Goal: Task Accomplishment & Management: Use online tool/utility

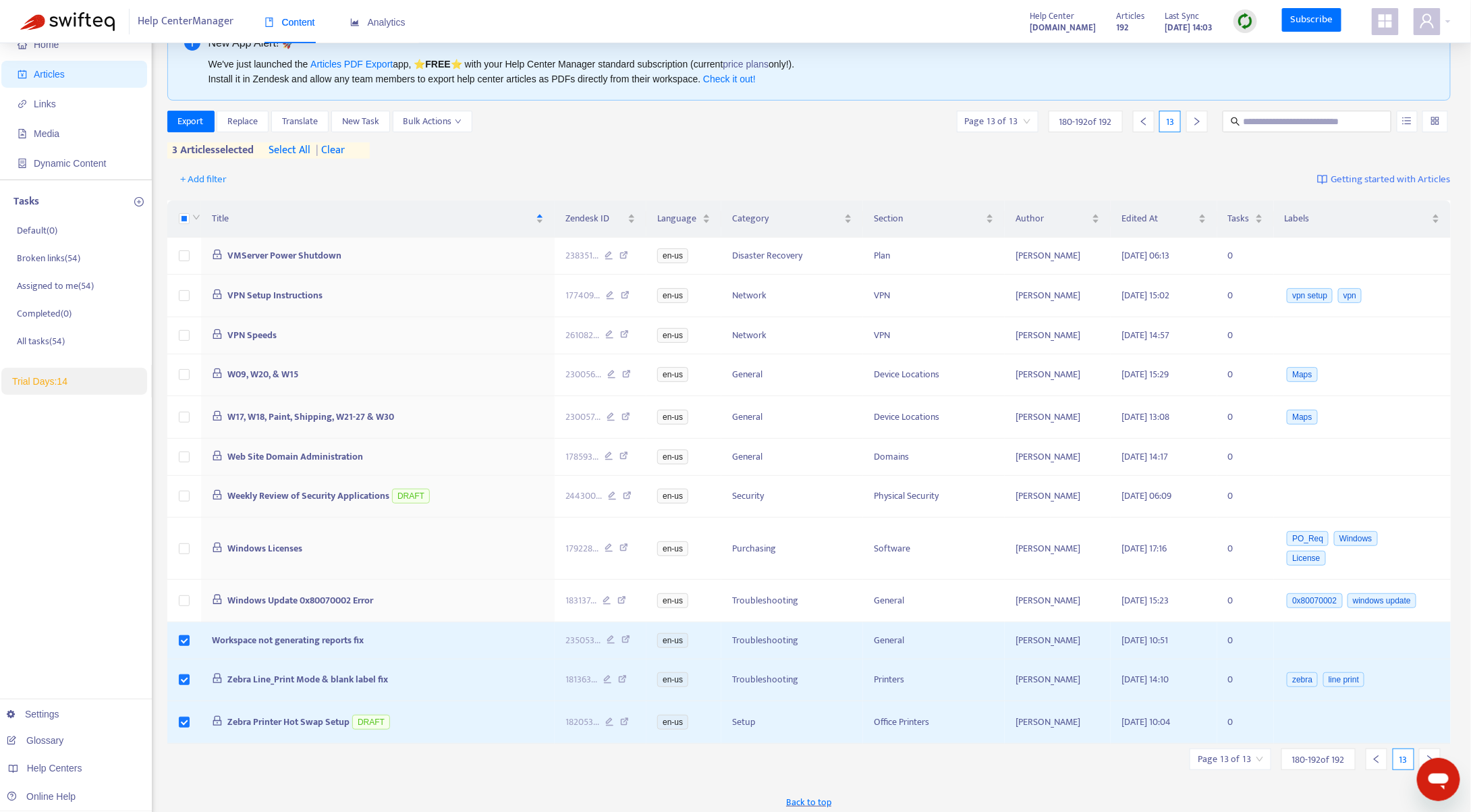
click at [605, 144] on div "Export Replace Translate New Task Bulk Actions Page 13 of 13 180 - 192 of 192 1…" at bounding box center [809, 135] width 1284 height 48
click at [191, 117] on span "Export" at bounding box center [191, 121] width 25 height 15
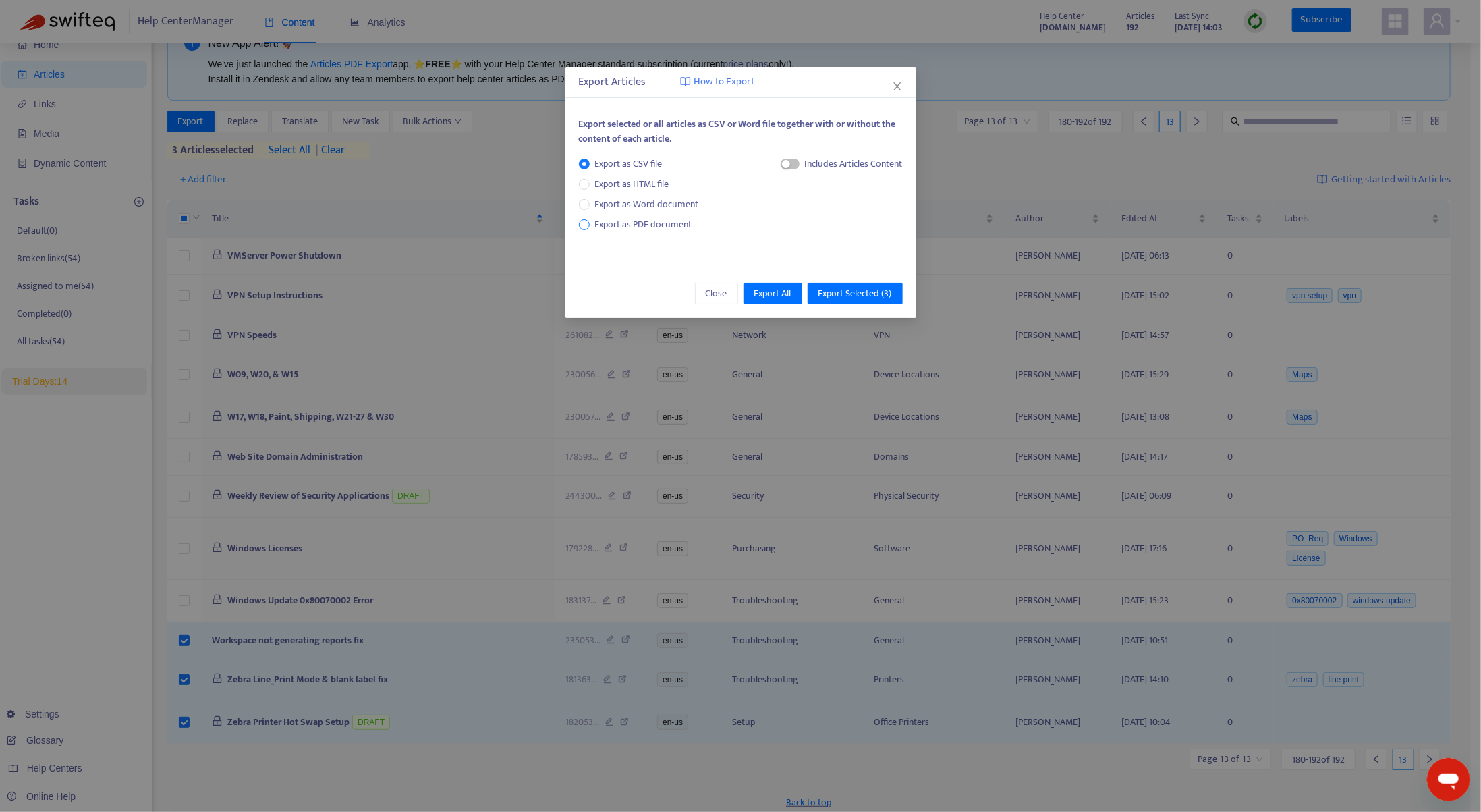
click at [625, 227] on span "Export as PDF document" at bounding box center [644, 225] width 97 height 15
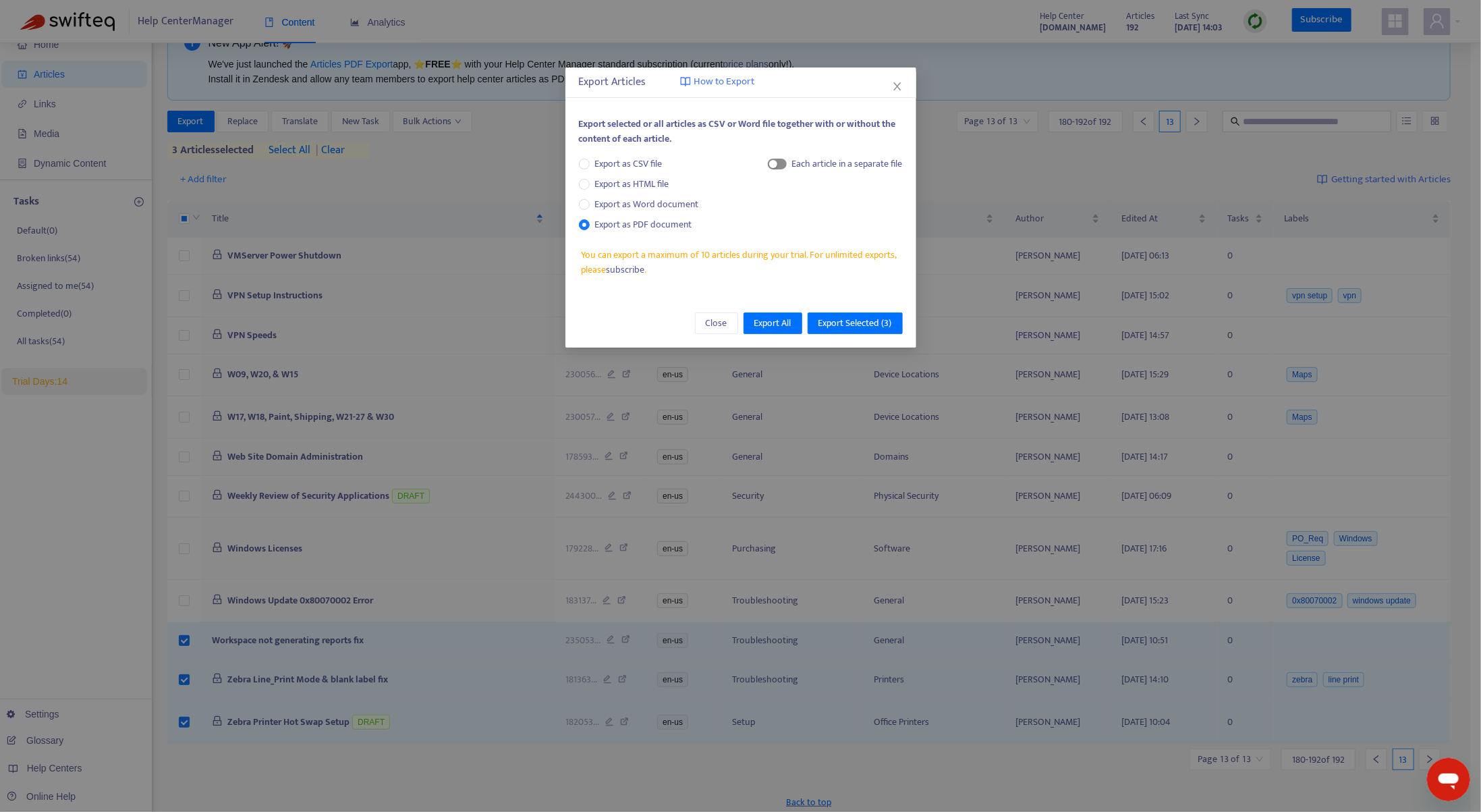
click at [780, 163] on span "button" at bounding box center [777, 164] width 19 height 11
drag, startPoint x: 867, startPoint y: 322, endPoint x: 877, endPoint y: 304, distance: 20.6
click at [868, 322] on span "Export Selected ( 3 )" at bounding box center [856, 322] width 74 height 15
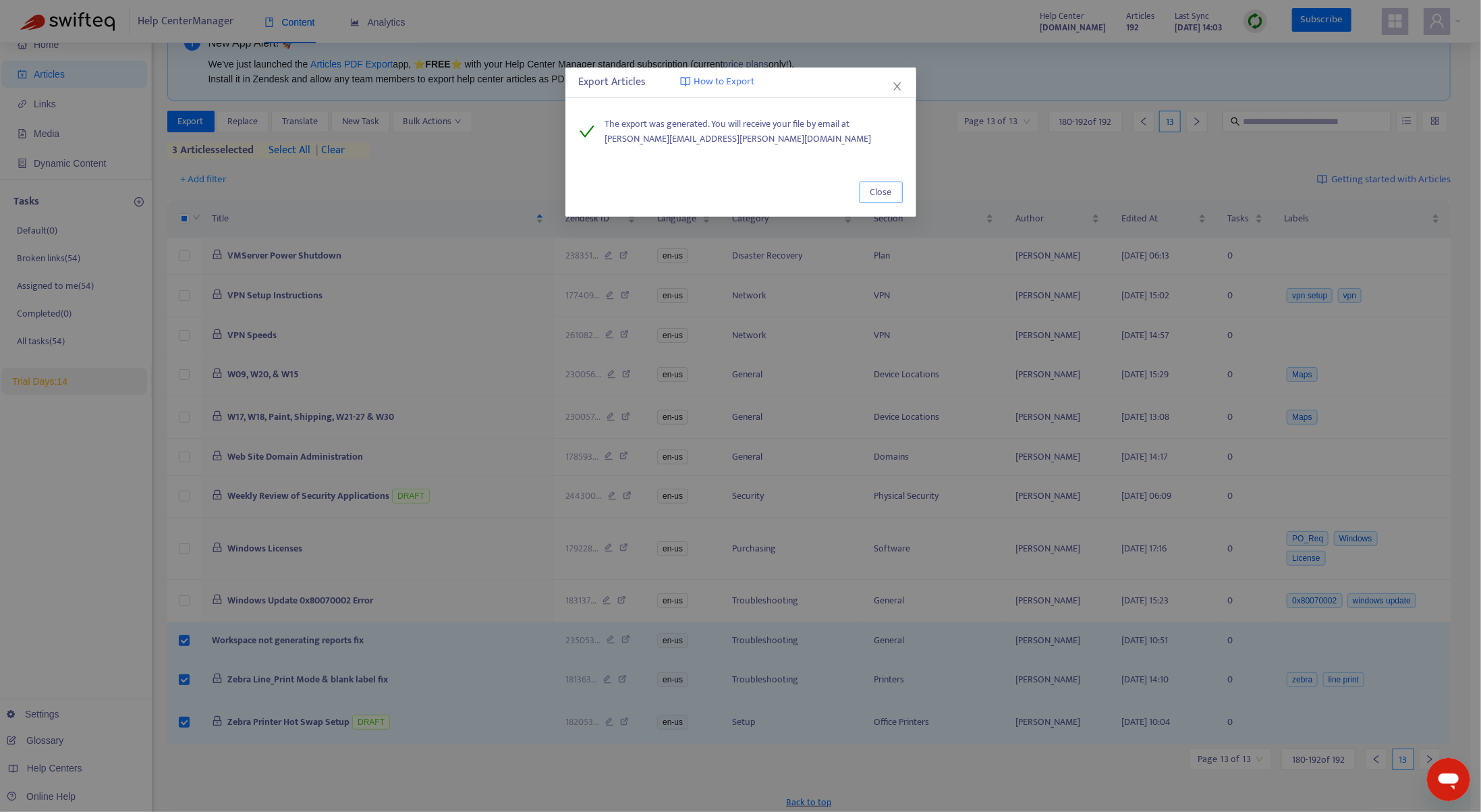
click at [889, 195] on span "Close" at bounding box center [881, 192] width 21 height 15
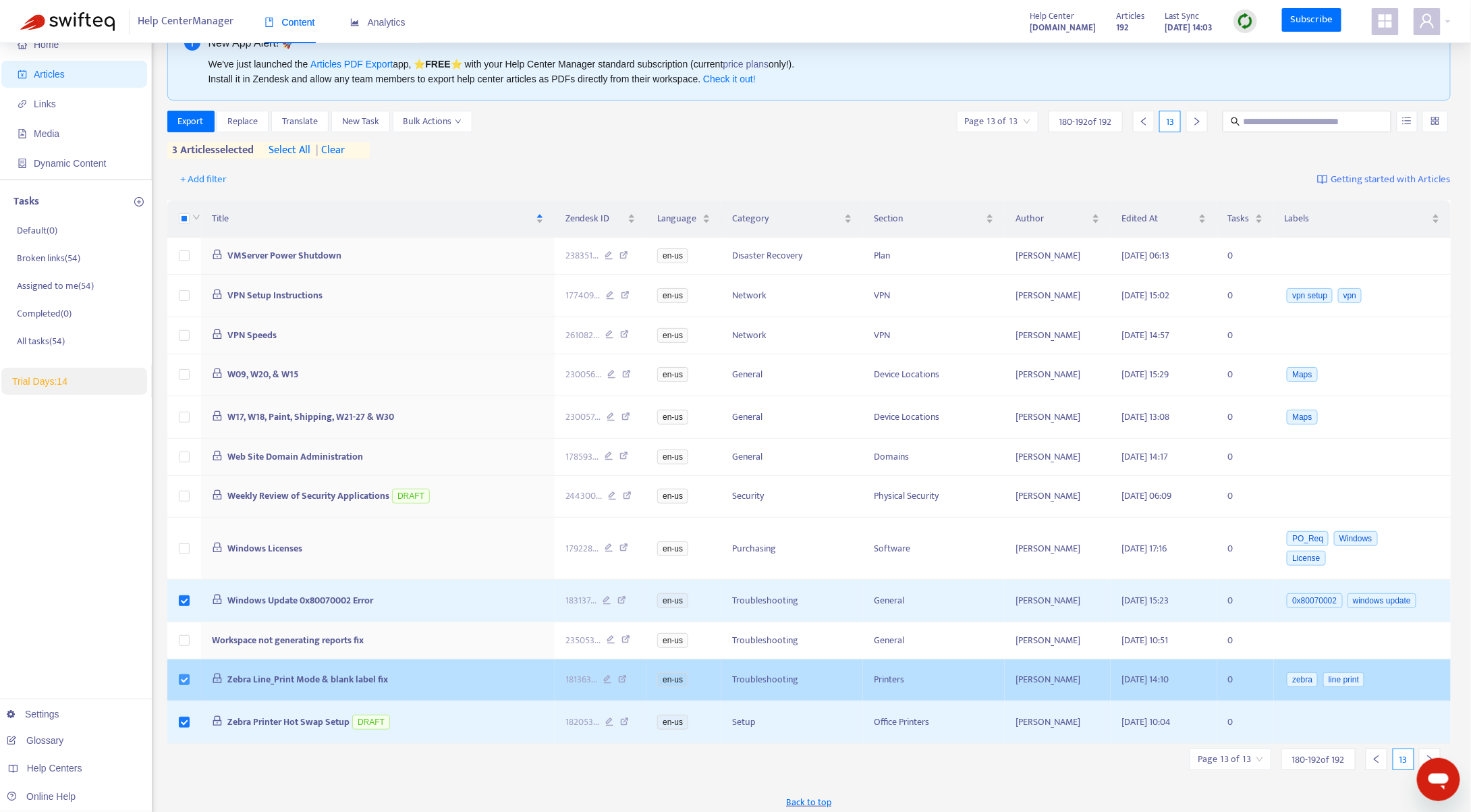
click at [186, 672] on label at bounding box center [184, 678] width 11 height 15
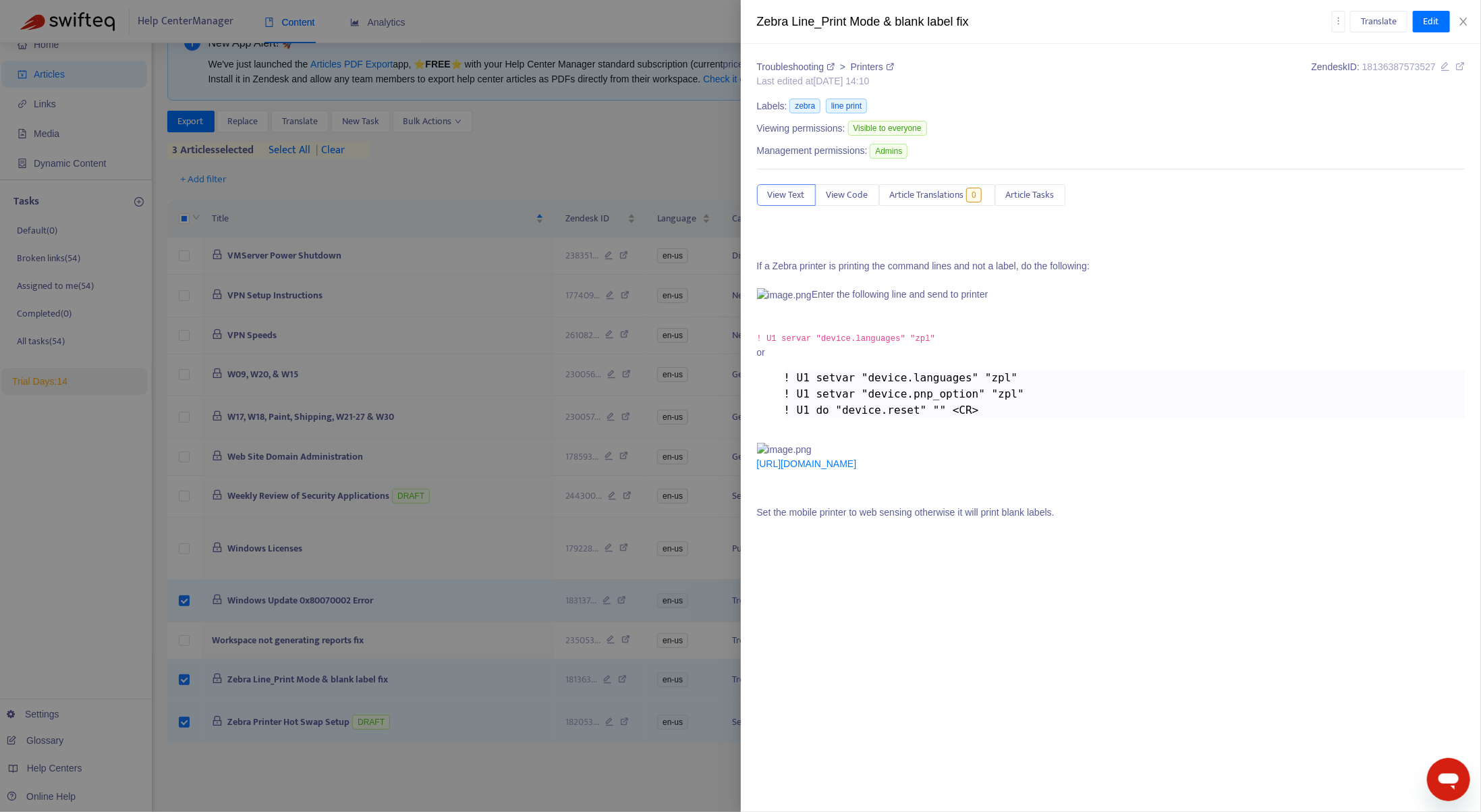
click at [182, 651] on div at bounding box center [740, 406] width 1481 height 812
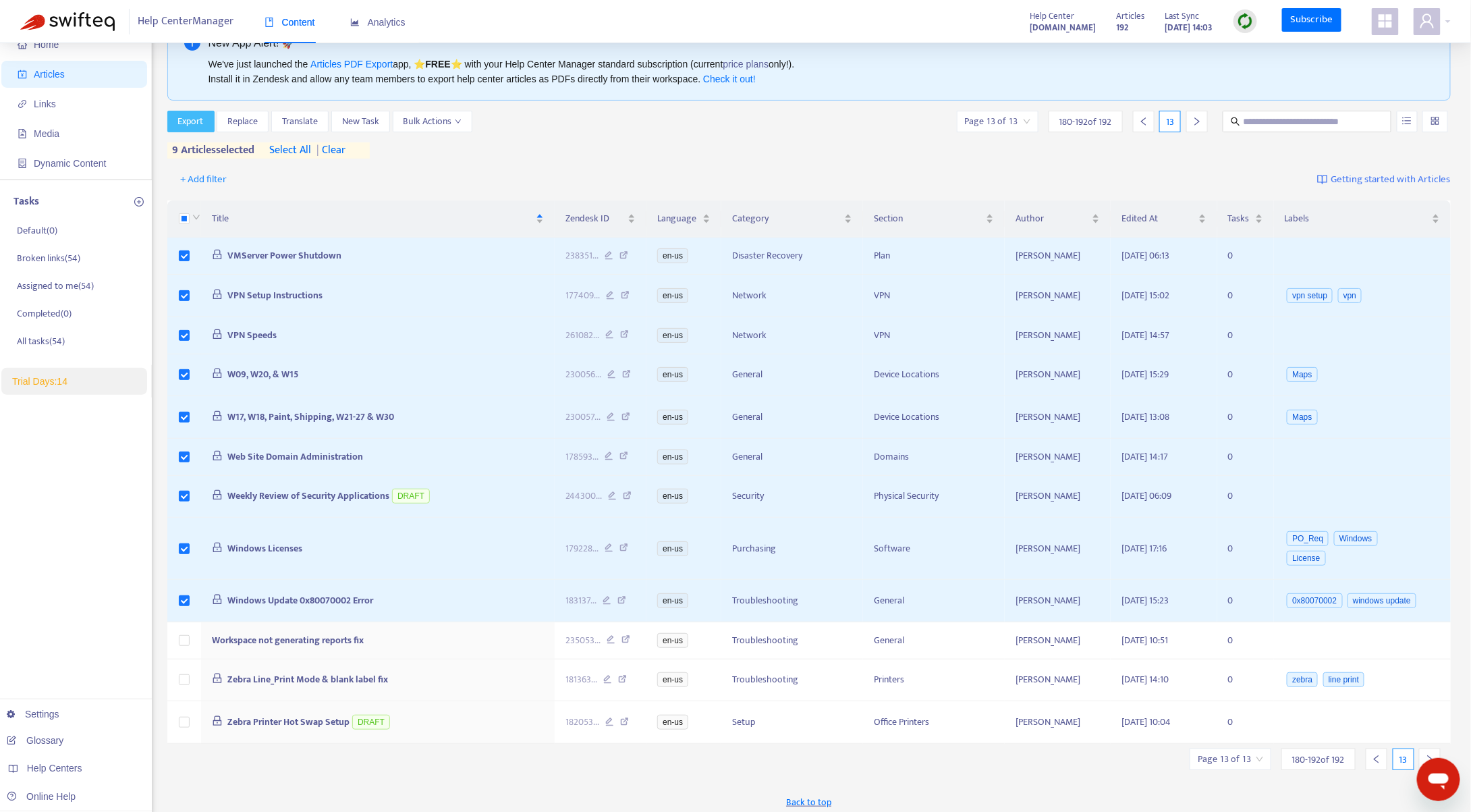
click at [190, 117] on span "Export" at bounding box center [191, 121] width 25 height 15
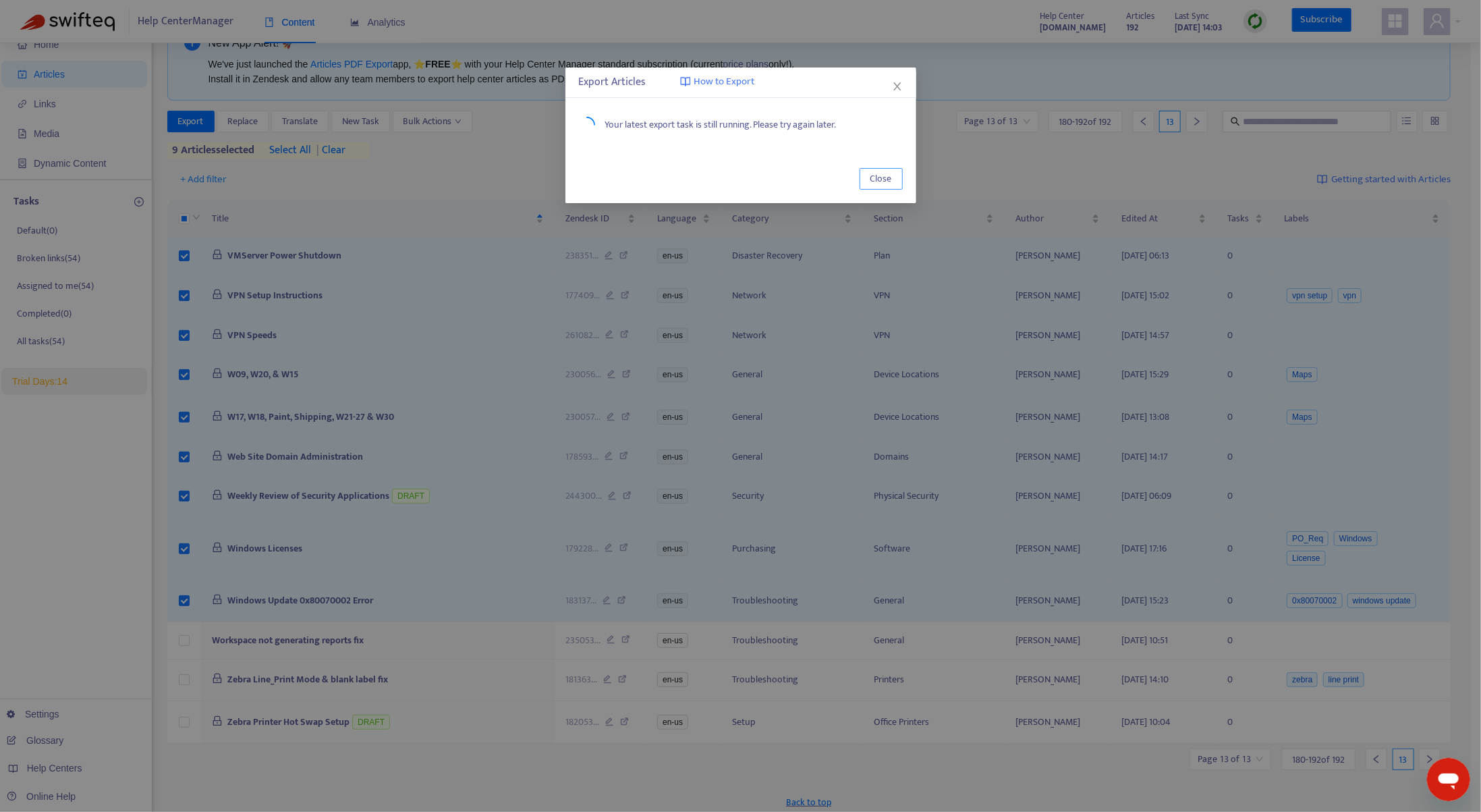
click at [898, 172] on button "Close" at bounding box center [881, 179] width 44 height 21
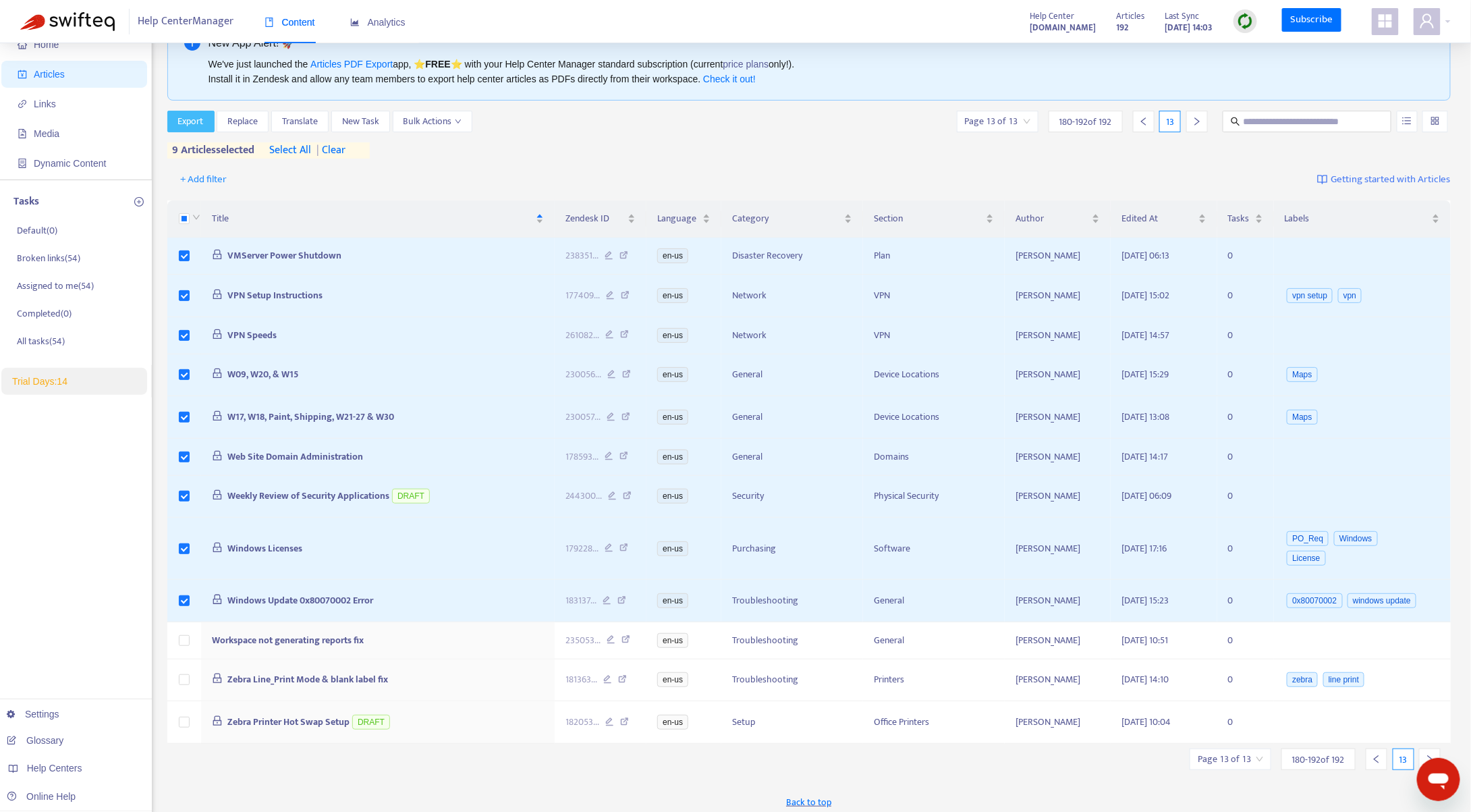
click at [193, 119] on span "Export" at bounding box center [191, 121] width 25 height 15
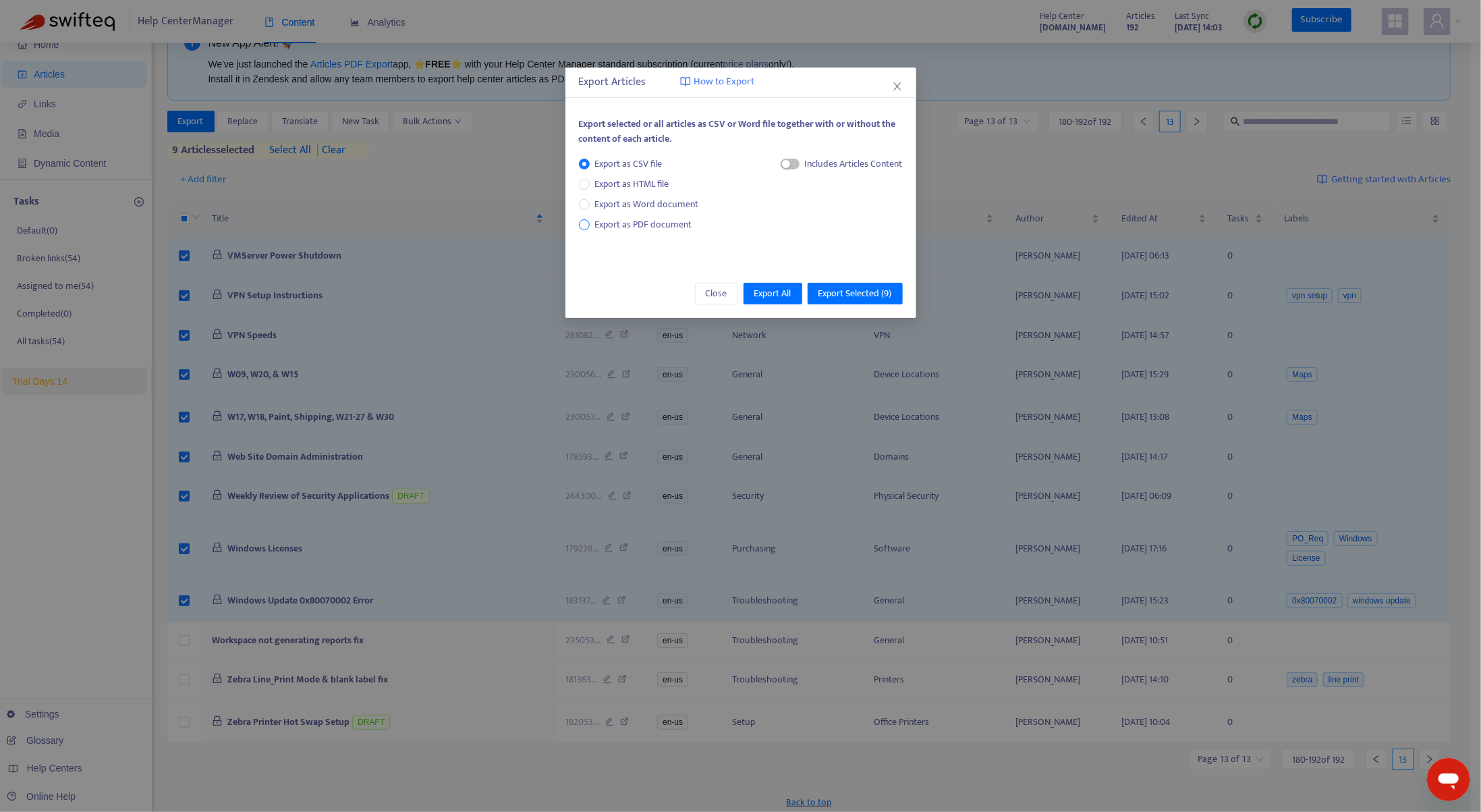
click at [625, 226] on span "Export as PDF document" at bounding box center [644, 225] width 97 height 15
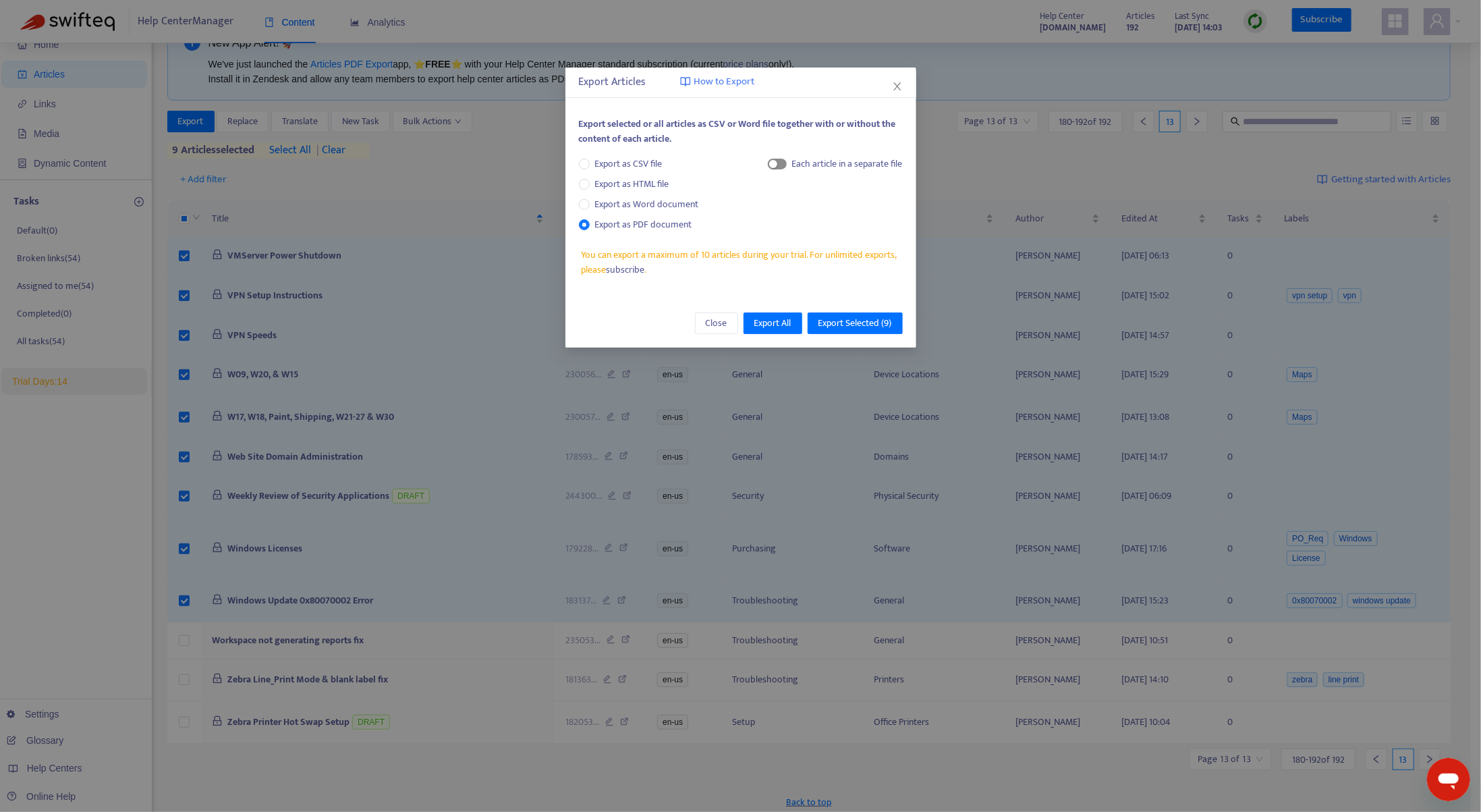
click at [783, 163] on span "button" at bounding box center [777, 164] width 19 height 11
click at [861, 324] on span "Export Selected ( 9 )" at bounding box center [856, 322] width 74 height 15
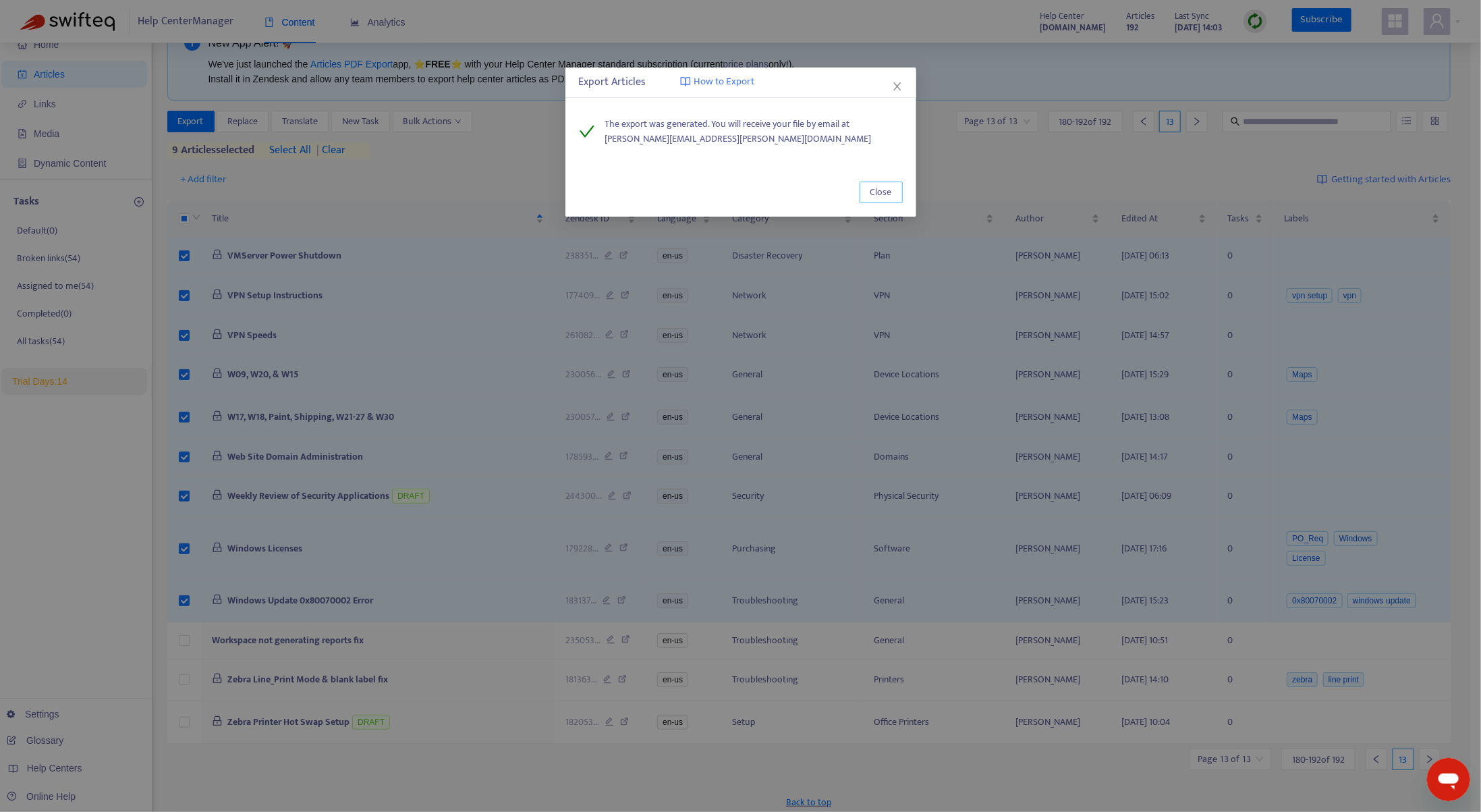
drag, startPoint x: 877, startPoint y: 189, endPoint x: 883, endPoint y: 195, distance: 8.5
click at [877, 189] on span "Close" at bounding box center [881, 192] width 21 height 15
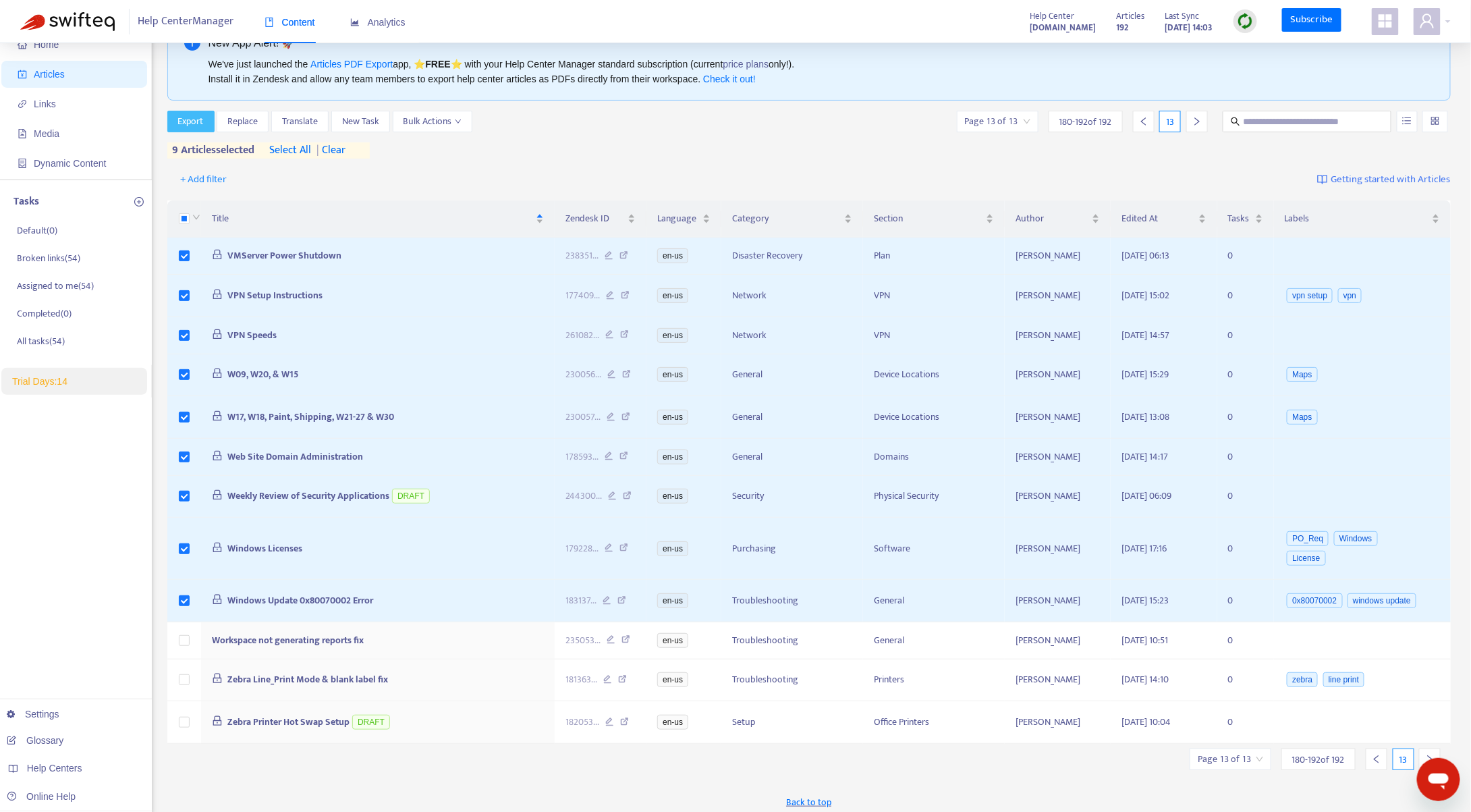
click at [195, 121] on span "Export" at bounding box center [191, 121] width 25 height 15
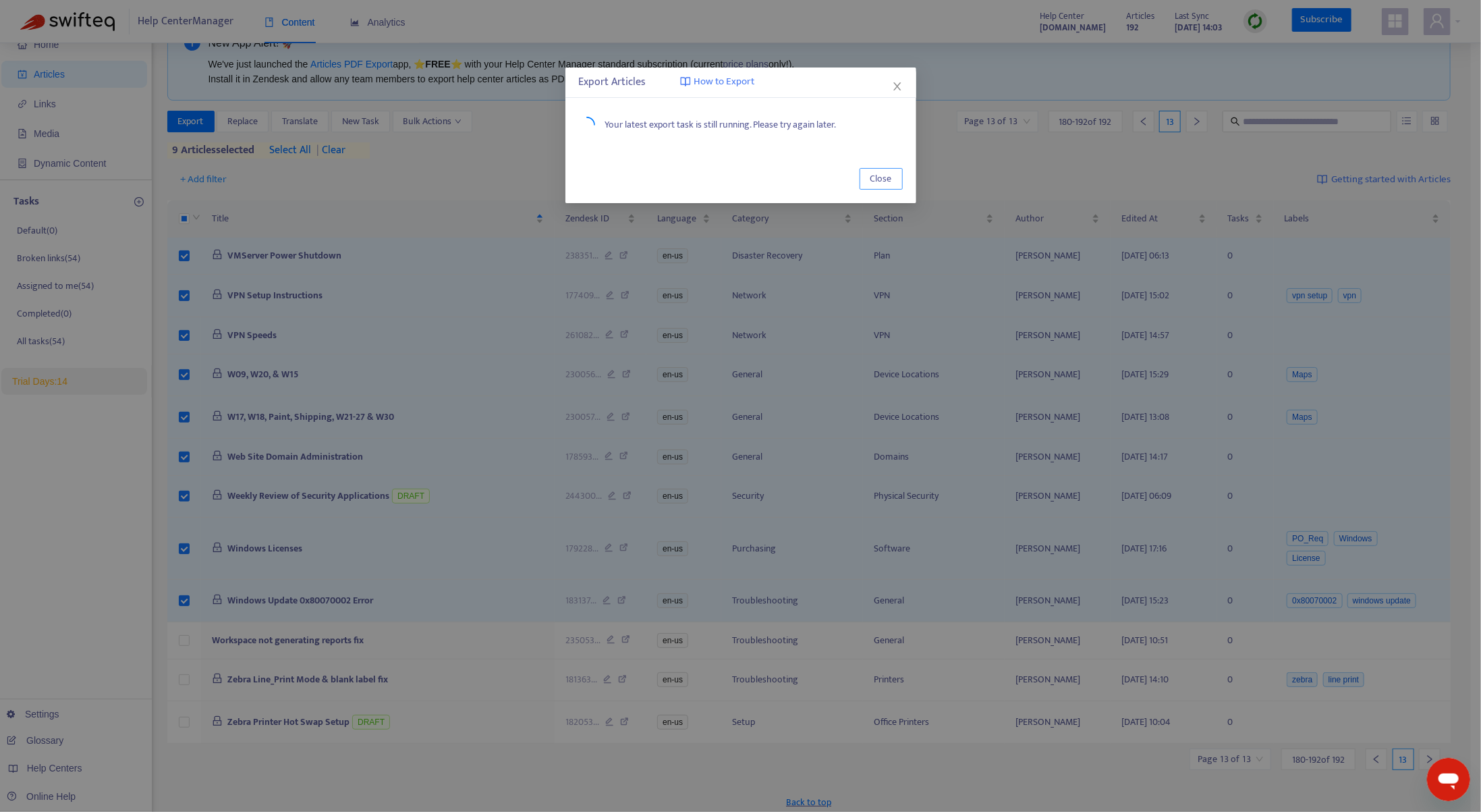
click at [882, 183] on span "Close" at bounding box center [881, 178] width 21 height 15
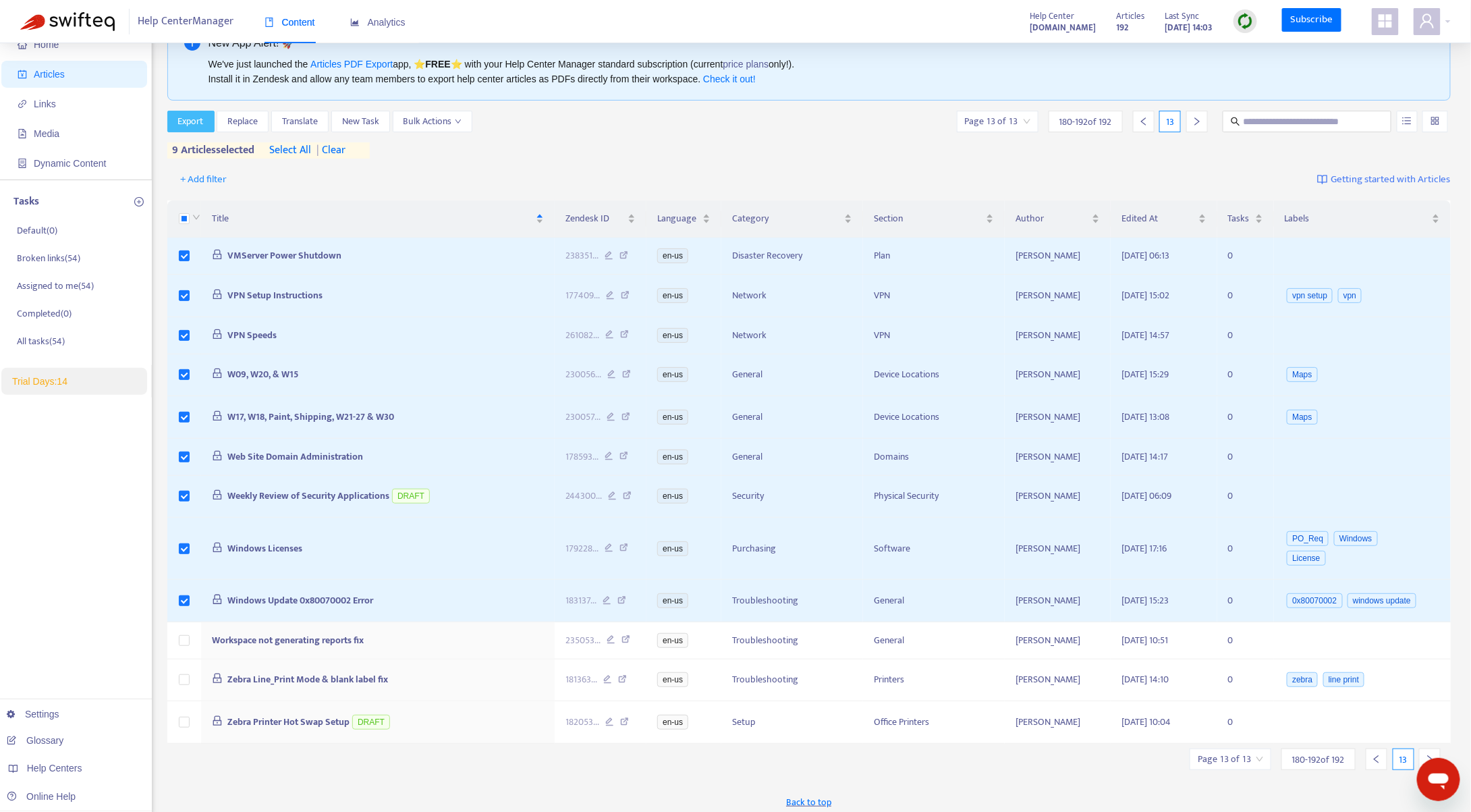
click at [196, 117] on span "Export" at bounding box center [191, 121] width 25 height 15
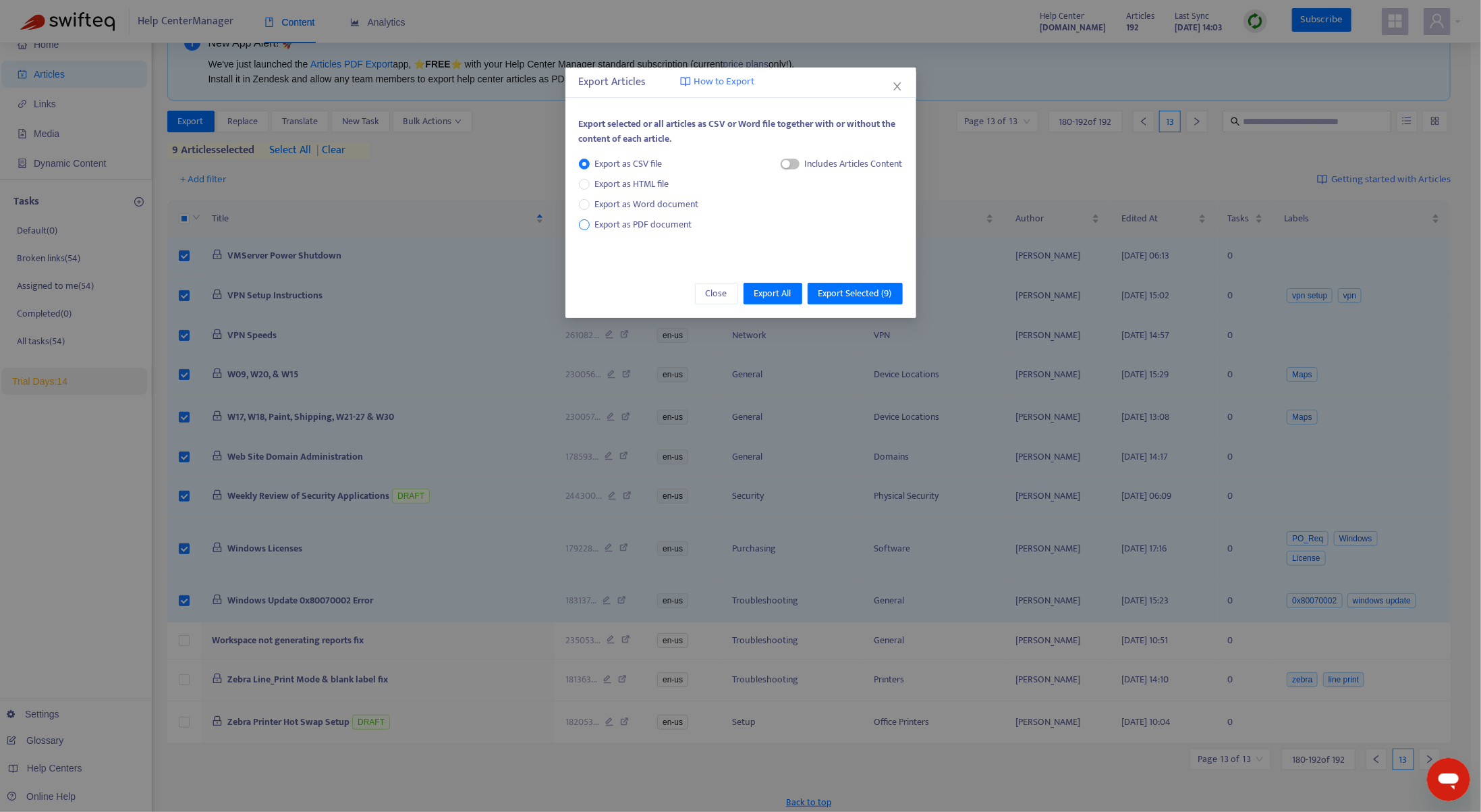
click at [615, 225] on span "Export as PDF document" at bounding box center [644, 225] width 97 height 15
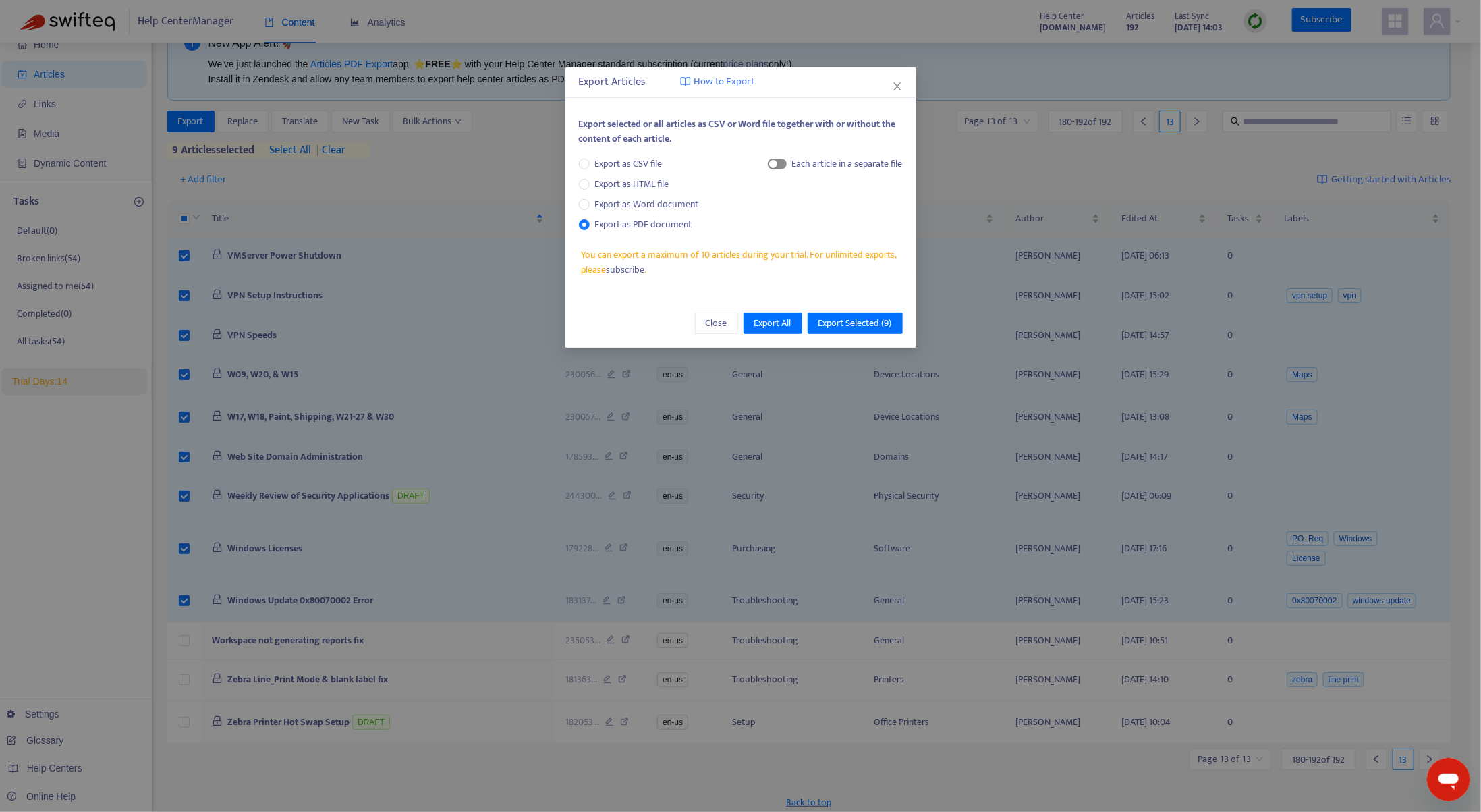
click at [775, 162] on div "button" at bounding box center [773, 164] width 8 height 8
click at [834, 323] on span "Export Selected ( 9 )" at bounding box center [856, 322] width 74 height 15
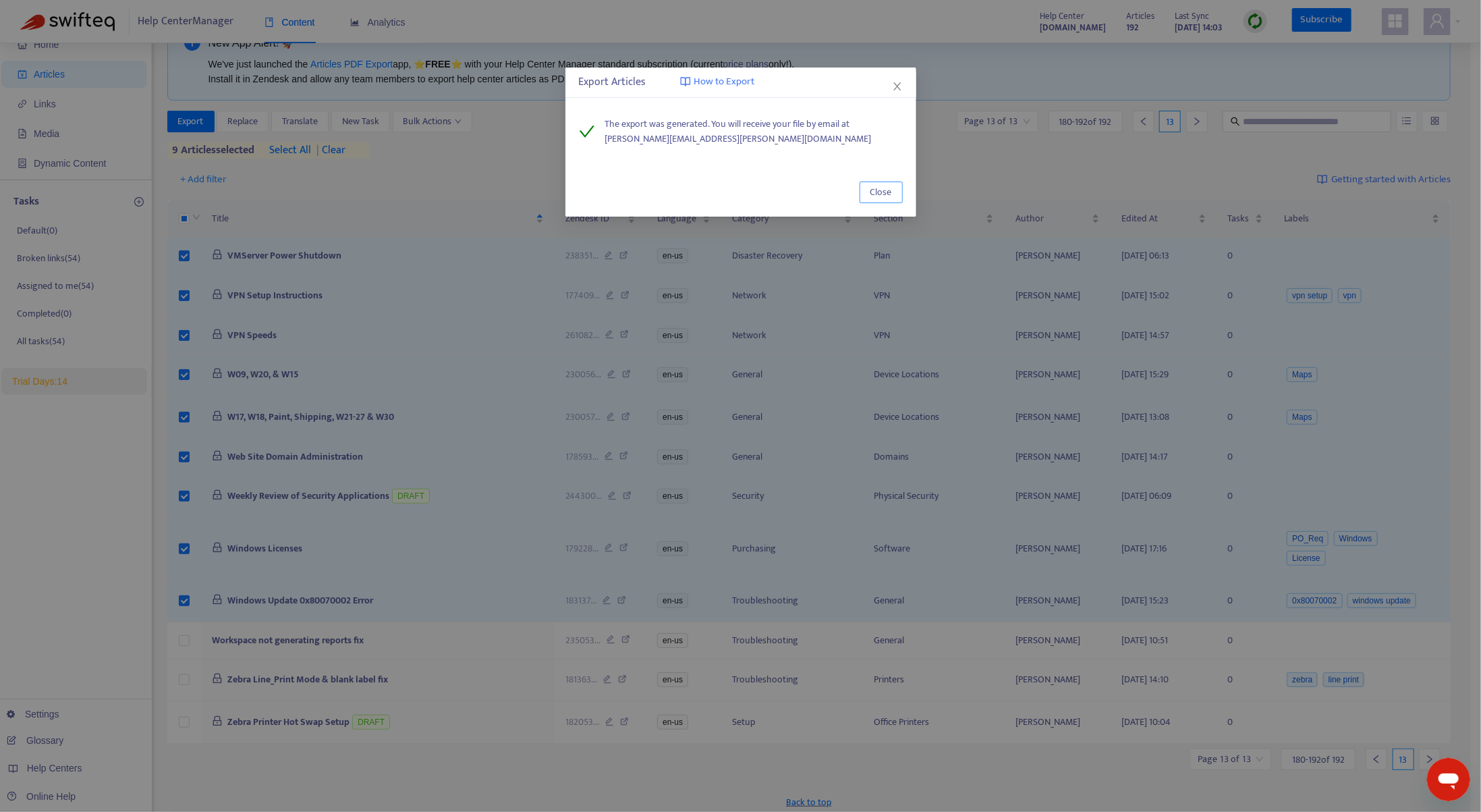
click at [882, 197] on span "Close" at bounding box center [881, 192] width 21 height 15
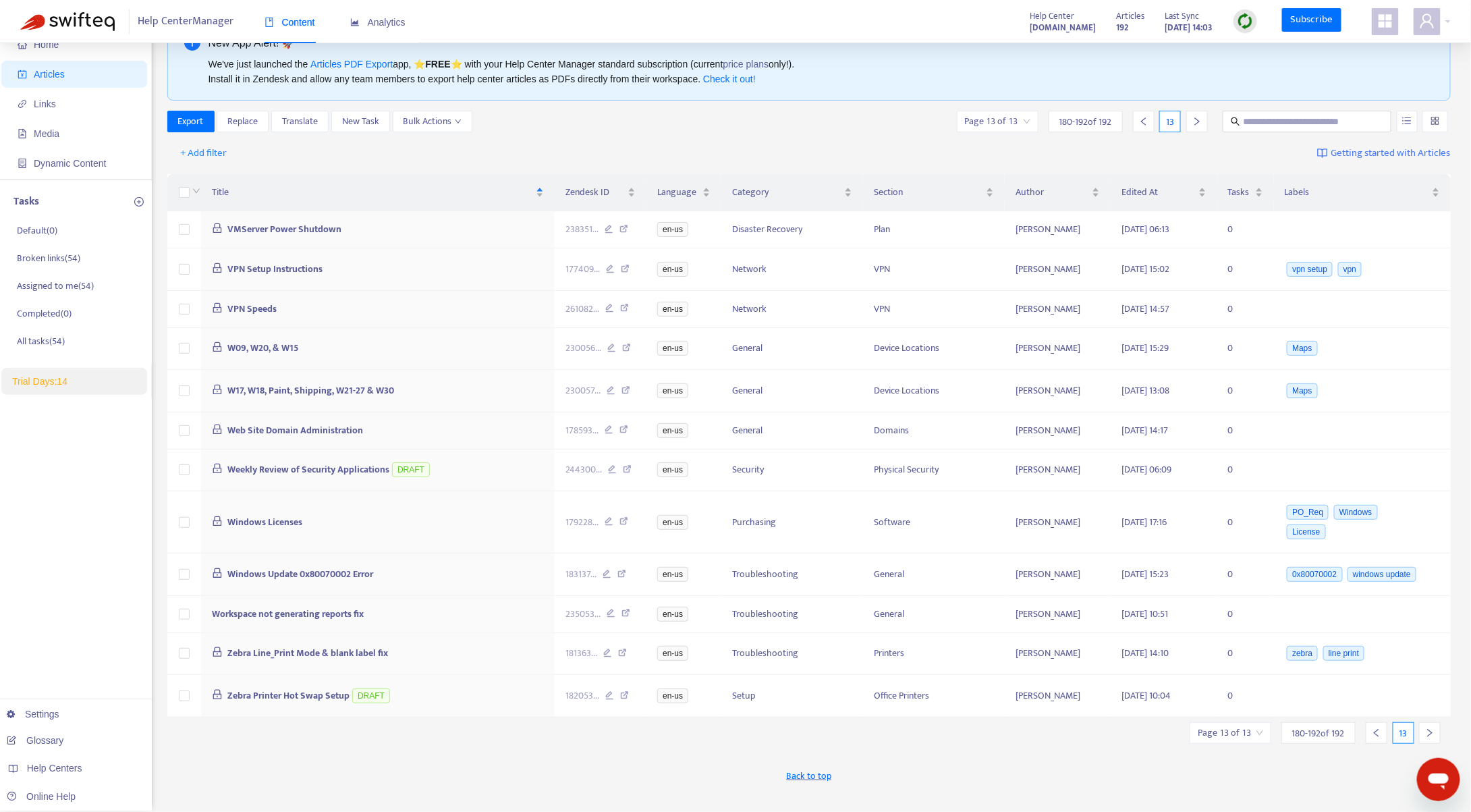
click at [1378, 722] on div at bounding box center [1376, 733] width 21 height 21
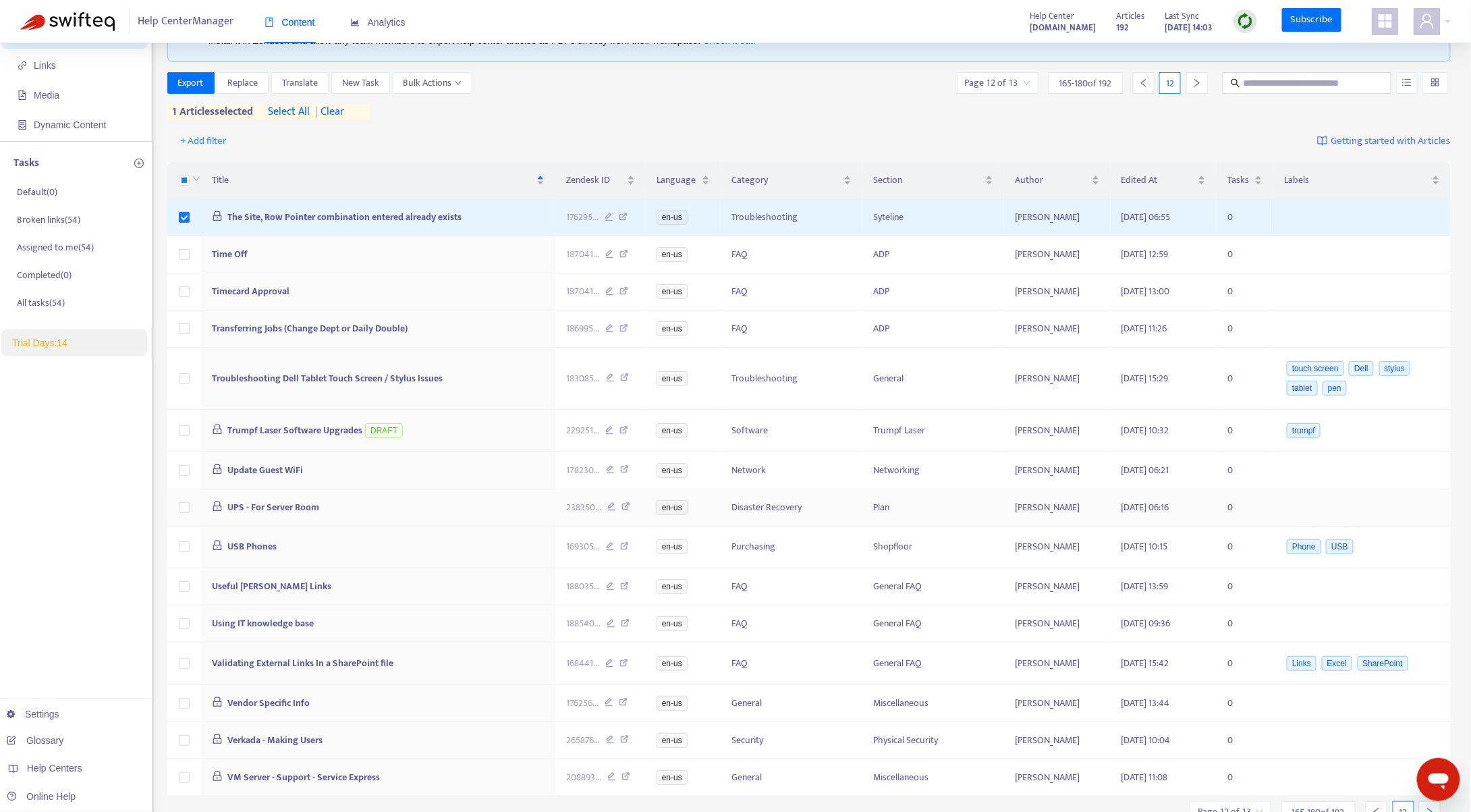
scroll to position [110, 0]
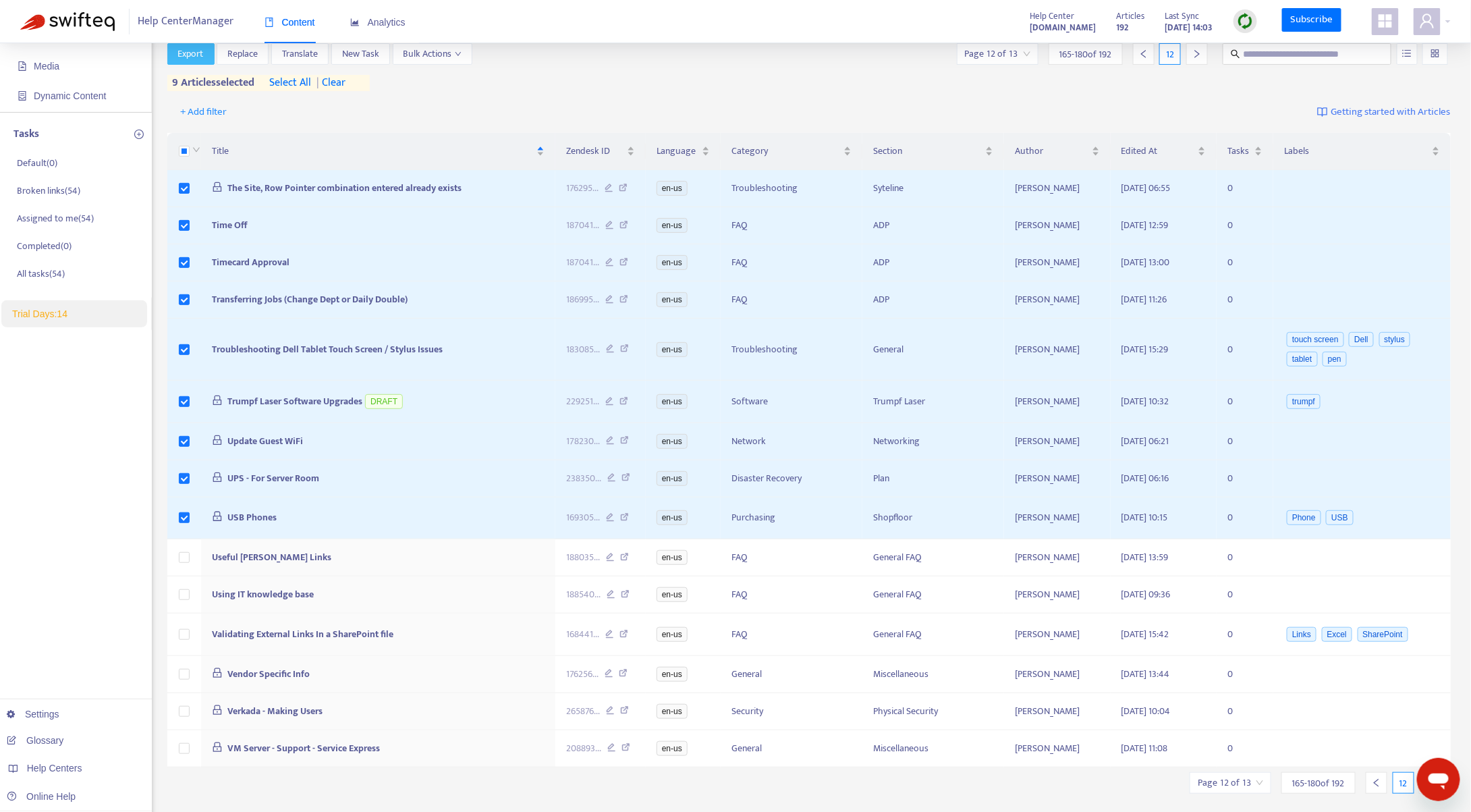
click at [195, 53] on span "Export" at bounding box center [191, 53] width 25 height 15
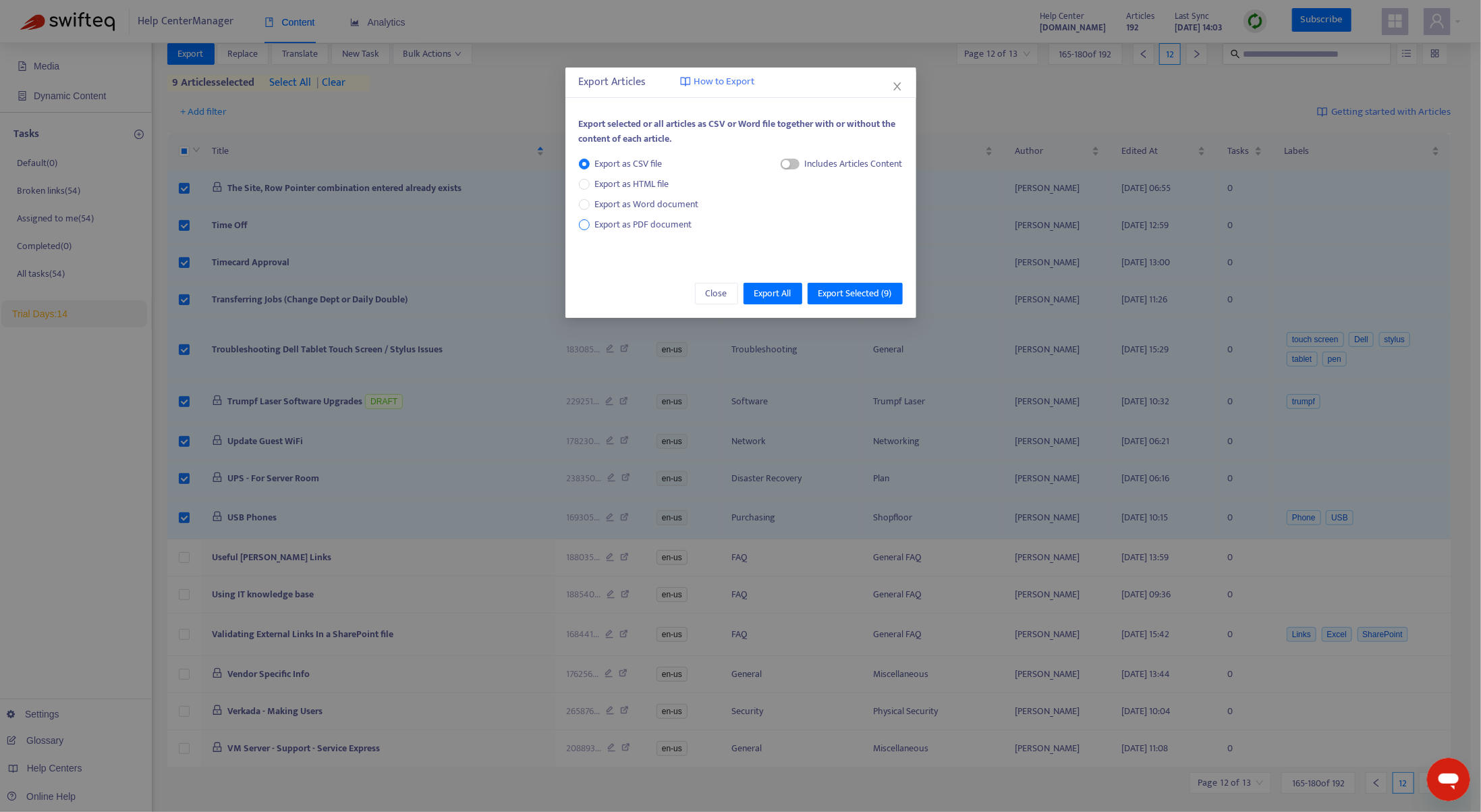
click at [615, 220] on span "Export as PDF document" at bounding box center [644, 225] width 97 height 15
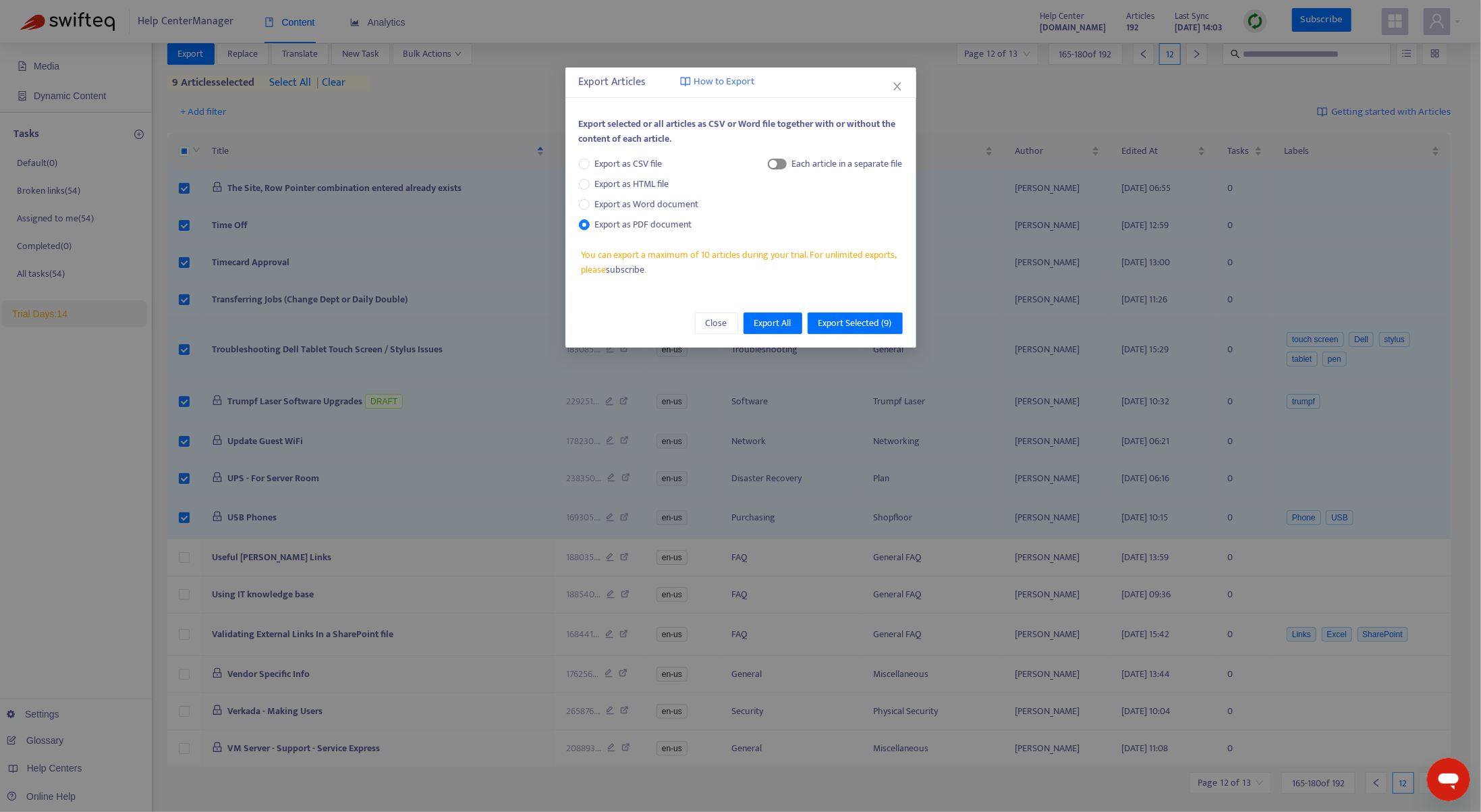
click at [780, 163] on span "button" at bounding box center [777, 164] width 19 height 11
click at [848, 324] on span "Export Selected ( 9 )" at bounding box center [856, 322] width 74 height 15
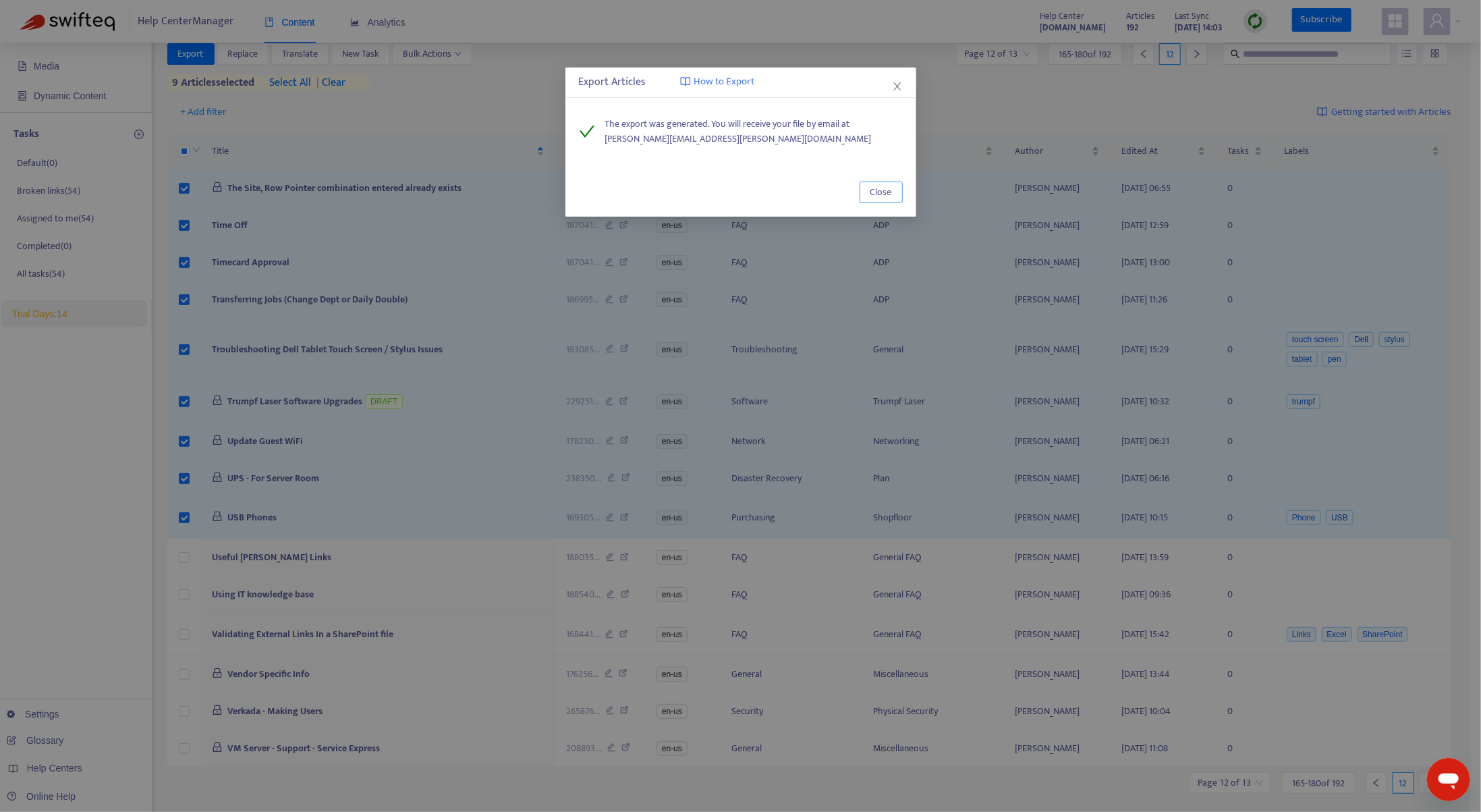
click at [882, 197] on span "Close" at bounding box center [881, 192] width 21 height 15
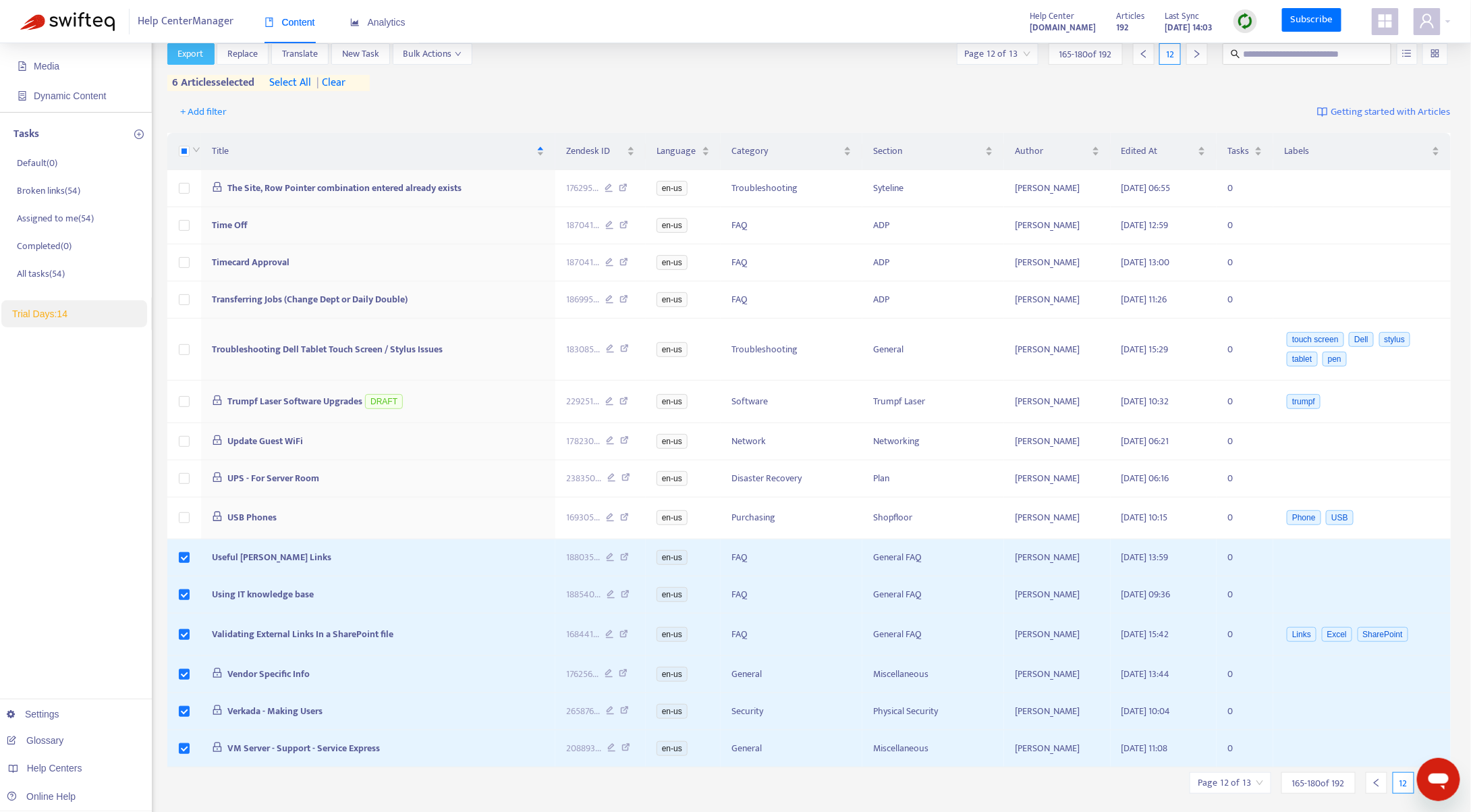
click at [204, 50] on button "Export" at bounding box center [191, 54] width 47 height 21
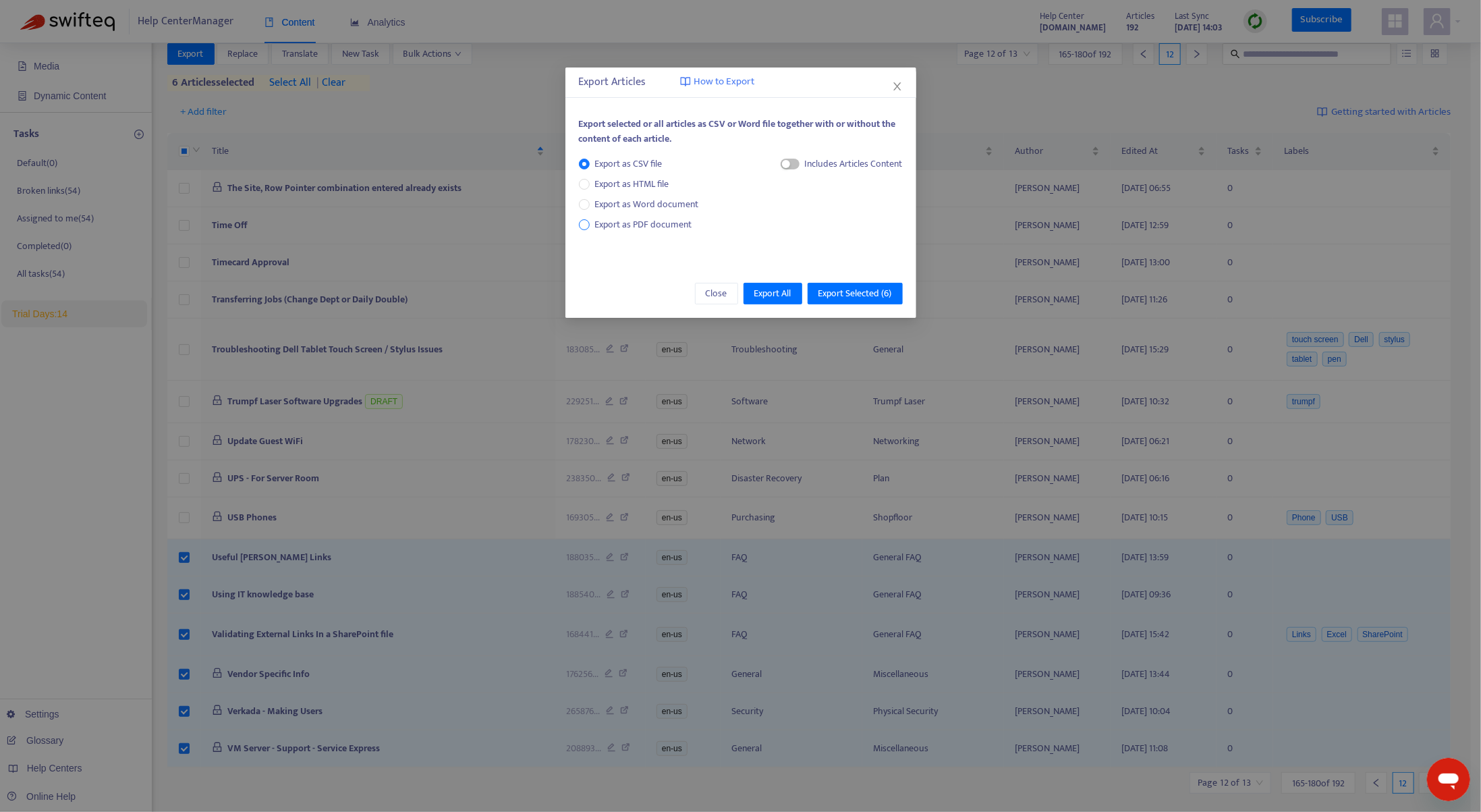
click at [620, 222] on span "Export as PDF document" at bounding box center [644, 225] width 97 height 15
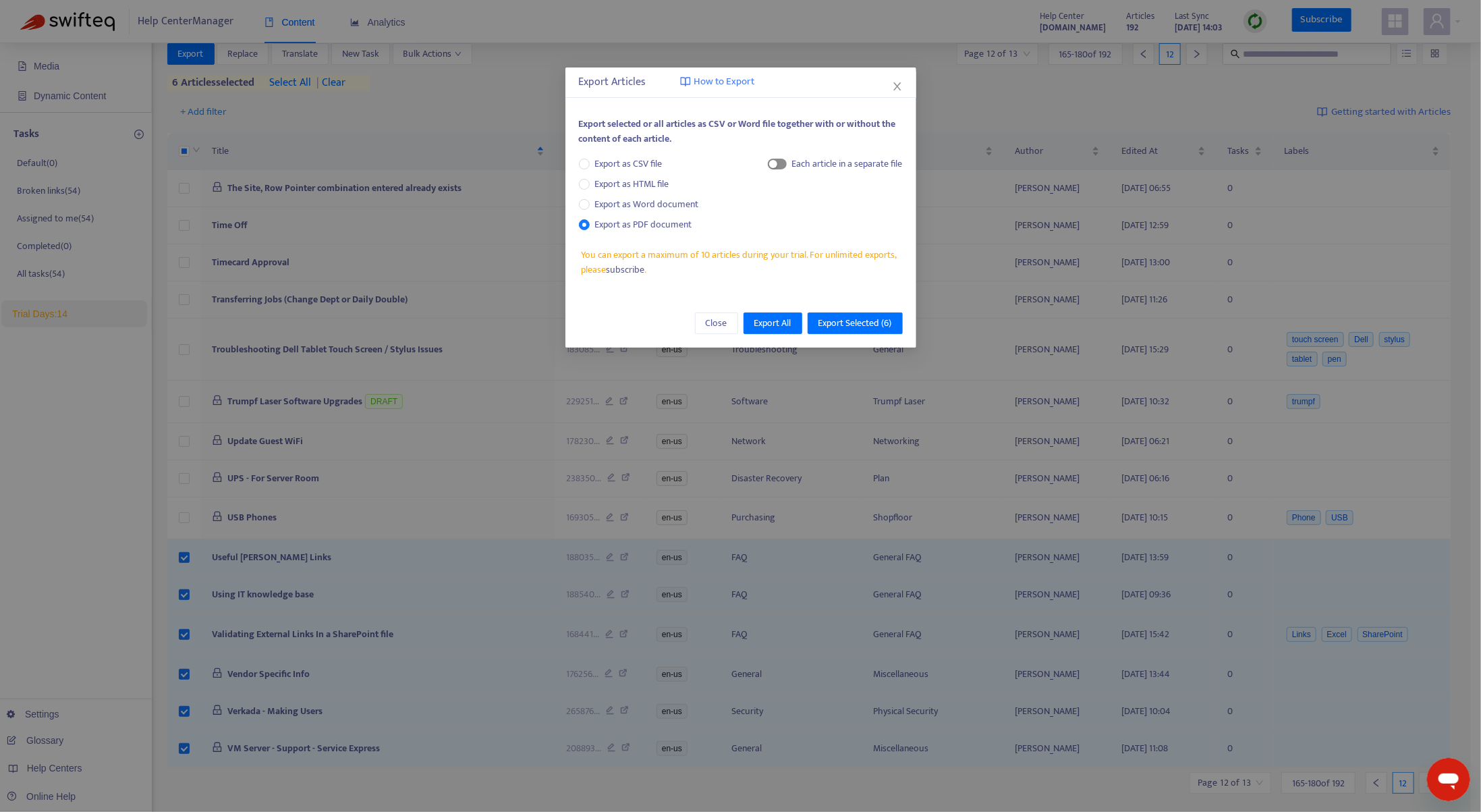
click at [783, 164] on span "button" at bounding box center [777, 164] width 19 height 11
click at [883, 322] on span "Export Selected ( 6 )" at bounding box center [856, 322] width 74 height 15
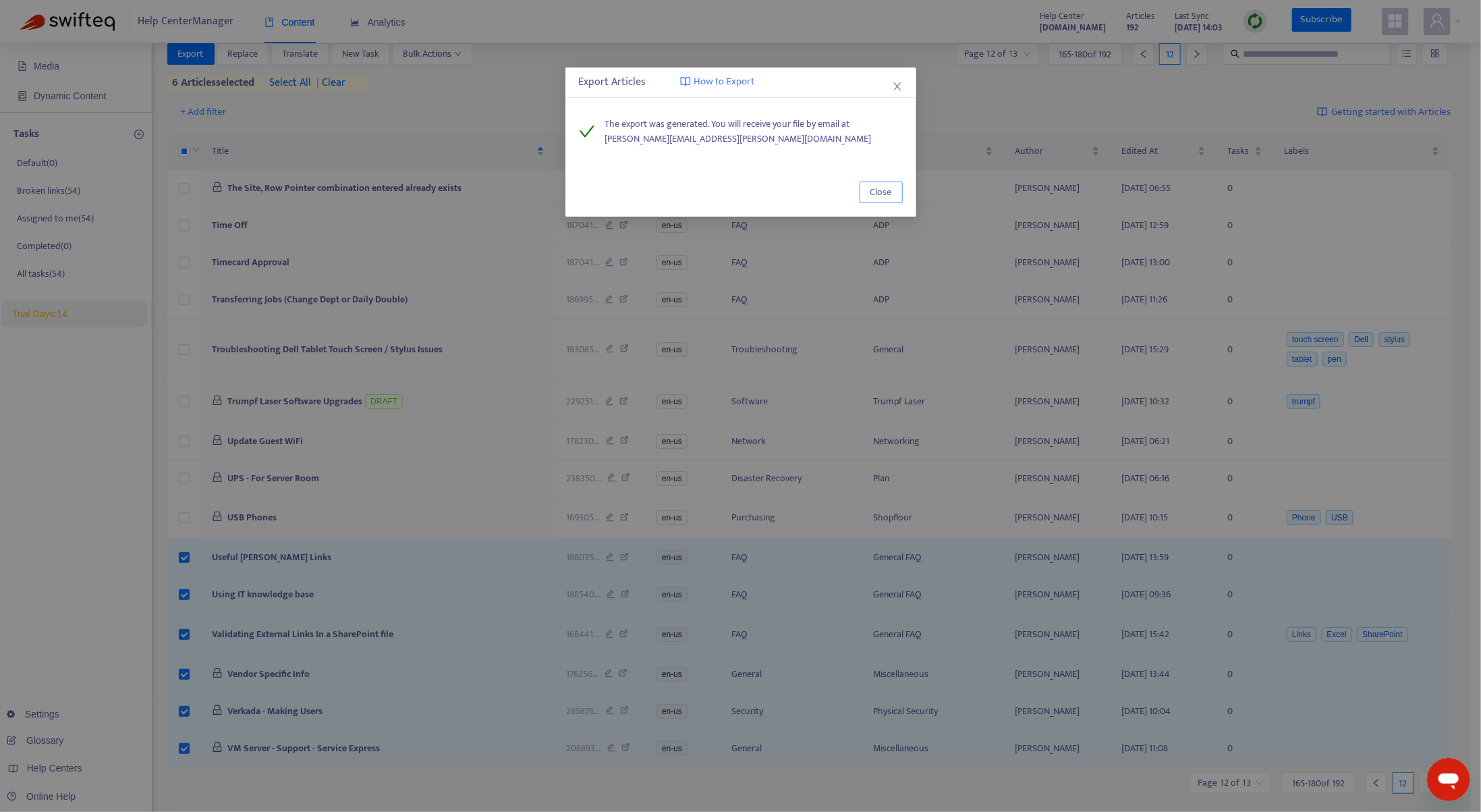
click at [889, 189] on span "Close" at bounding box center [881, 192] width 21 height 15
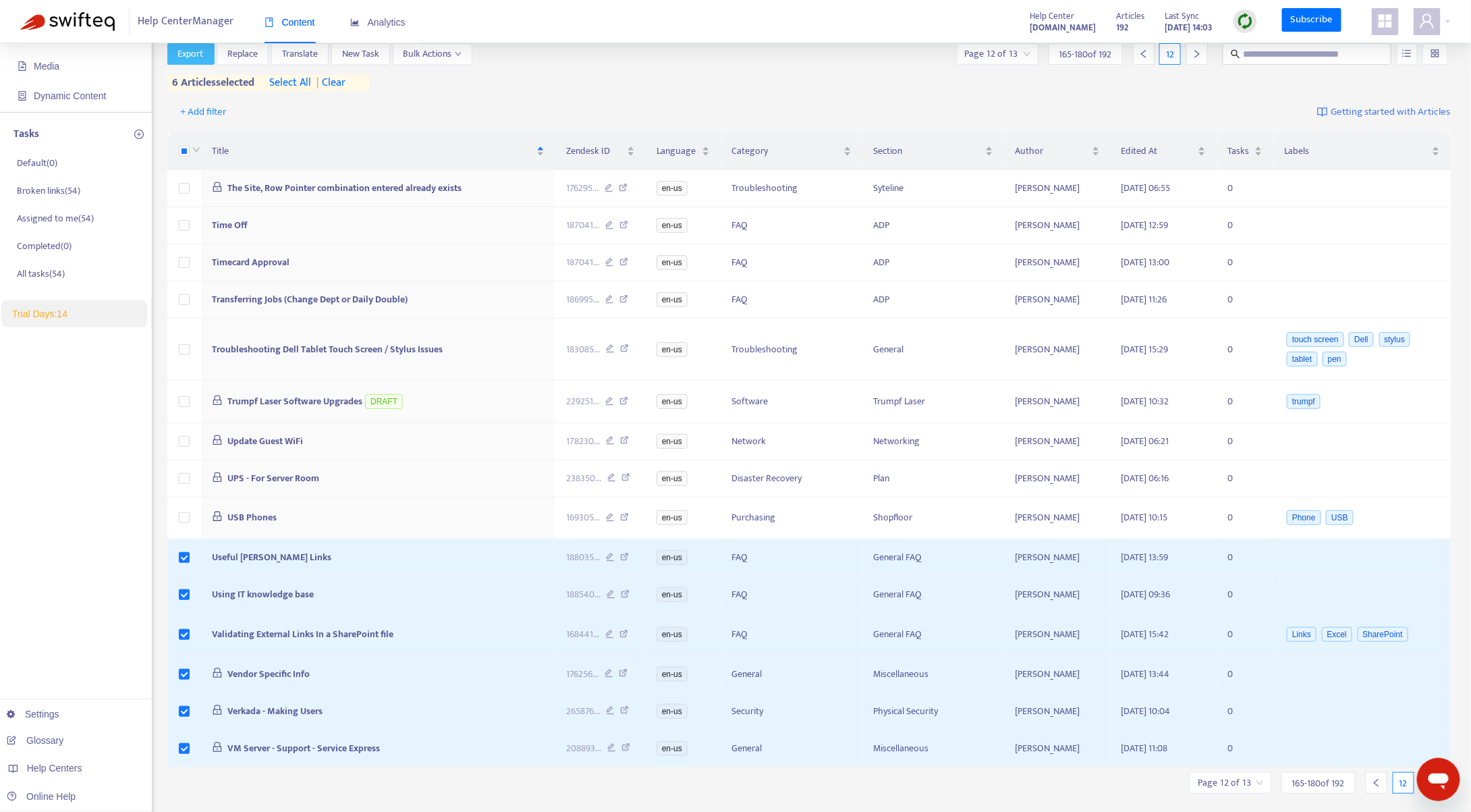
click at [191, 52] on span "Export" at bounding box center [191, 53] width 25 height 15
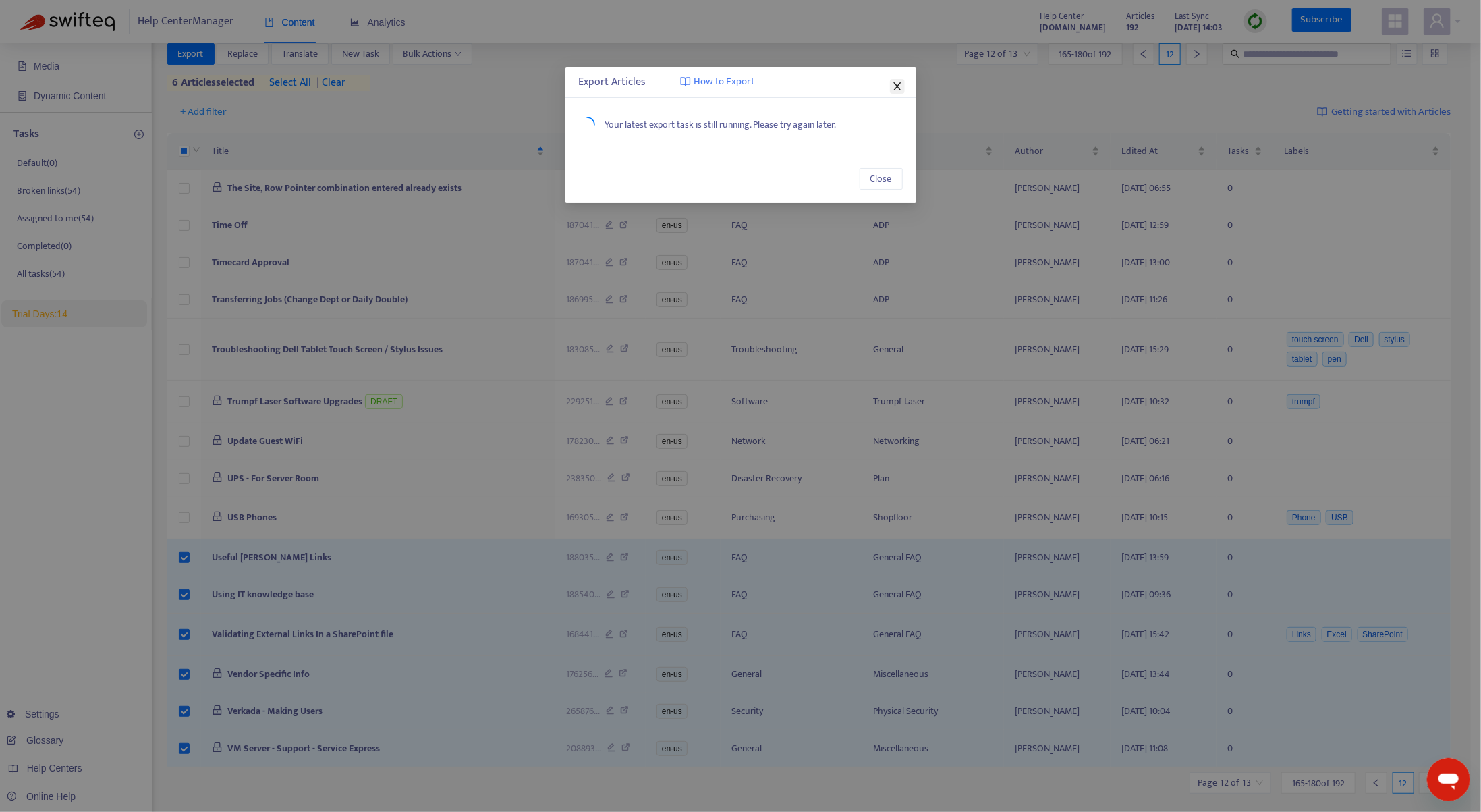
click at [895, 86] on icon "close" at bounding box center [897, 86] width 11 height 11
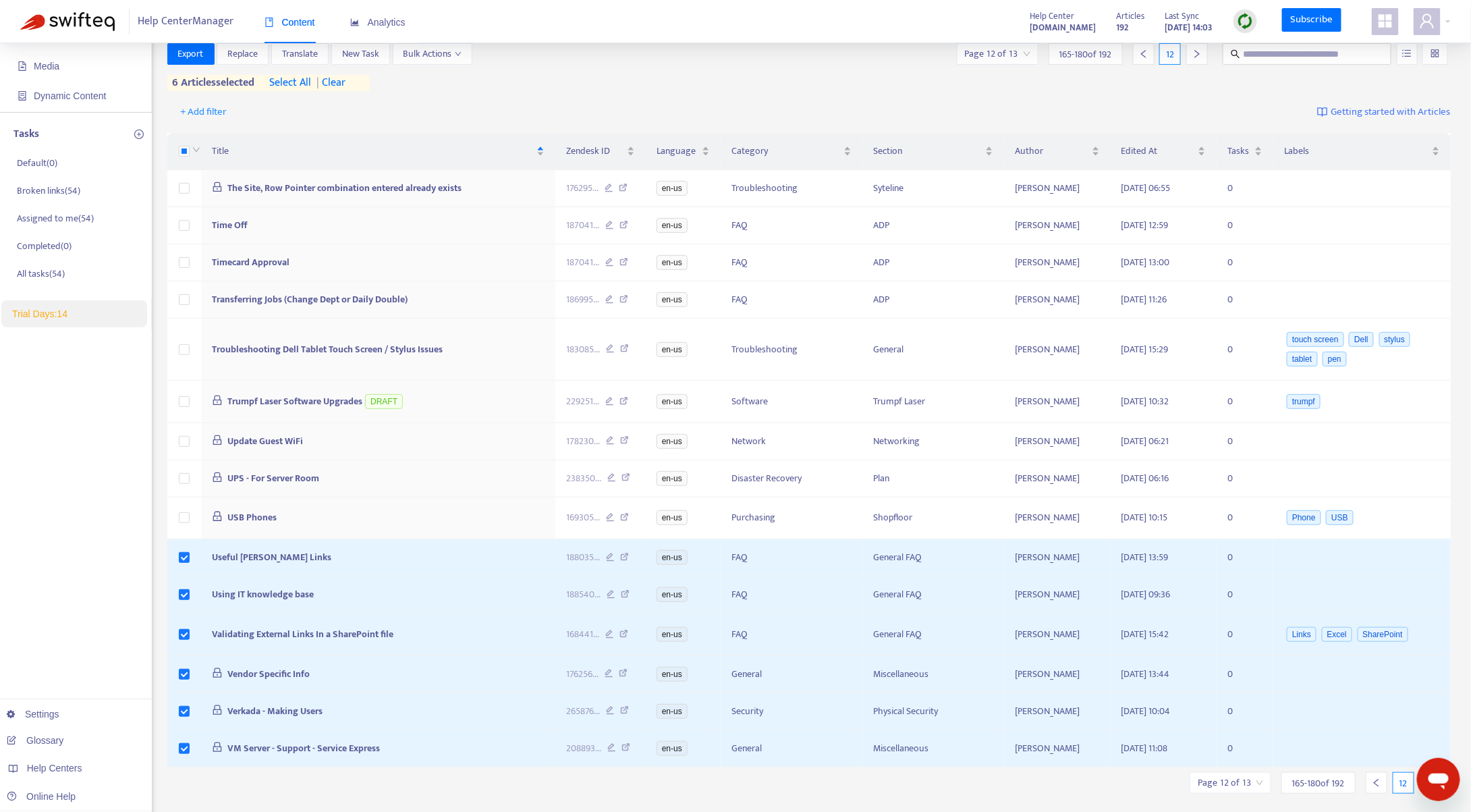
click at [635, 80] on div "Export Replace Translate New Task Bulk Actions Page 12 of 13 165 - 180 of 192 1…" at bounding box center [809, 68] width 1284 height 48
click at [173, 59] on button "Export" at bounding box center [191, 54] width 47 height 21
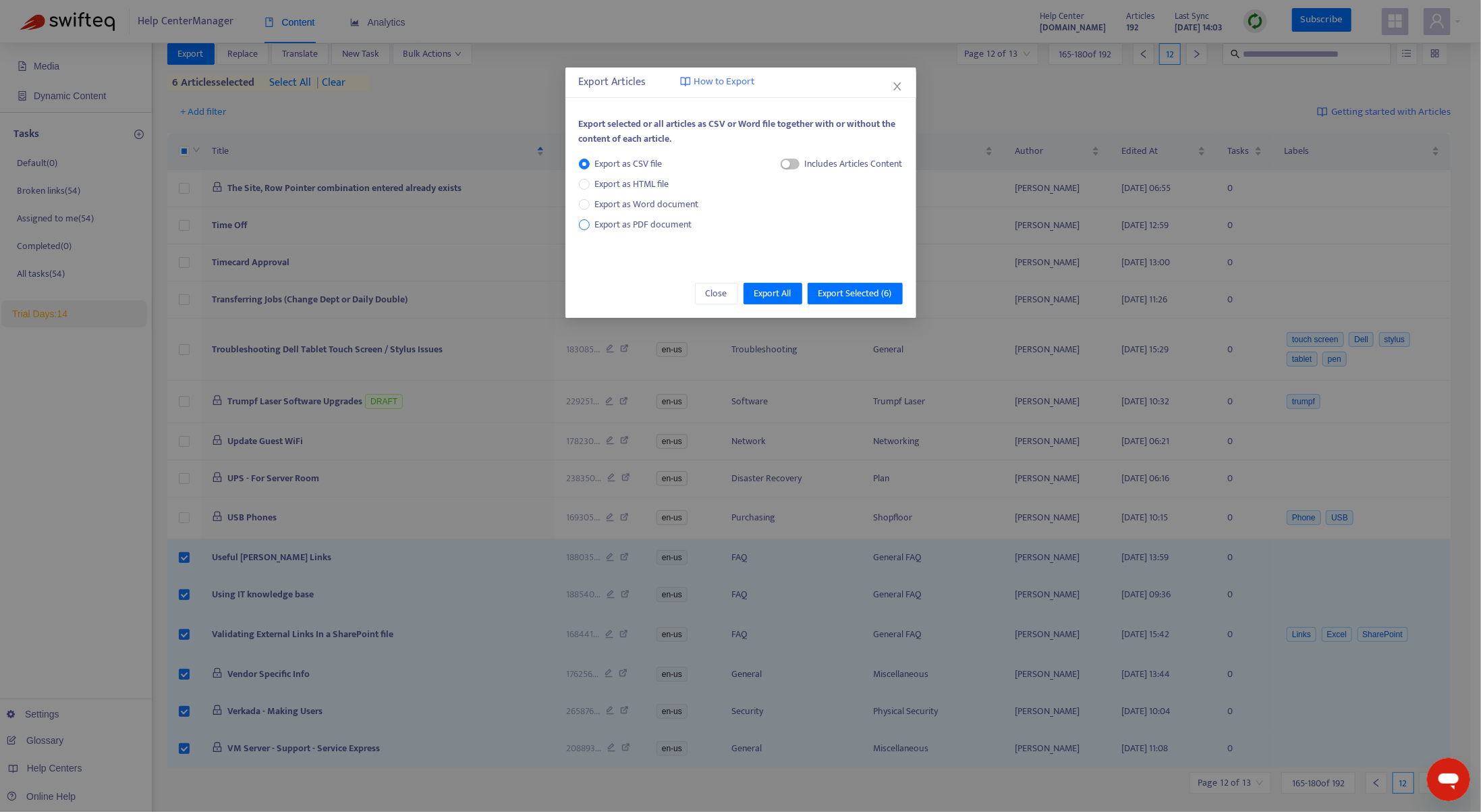
click at [595, 219] on span "Export as PDF document" at bounding box center [644, 224] width 108 height 15
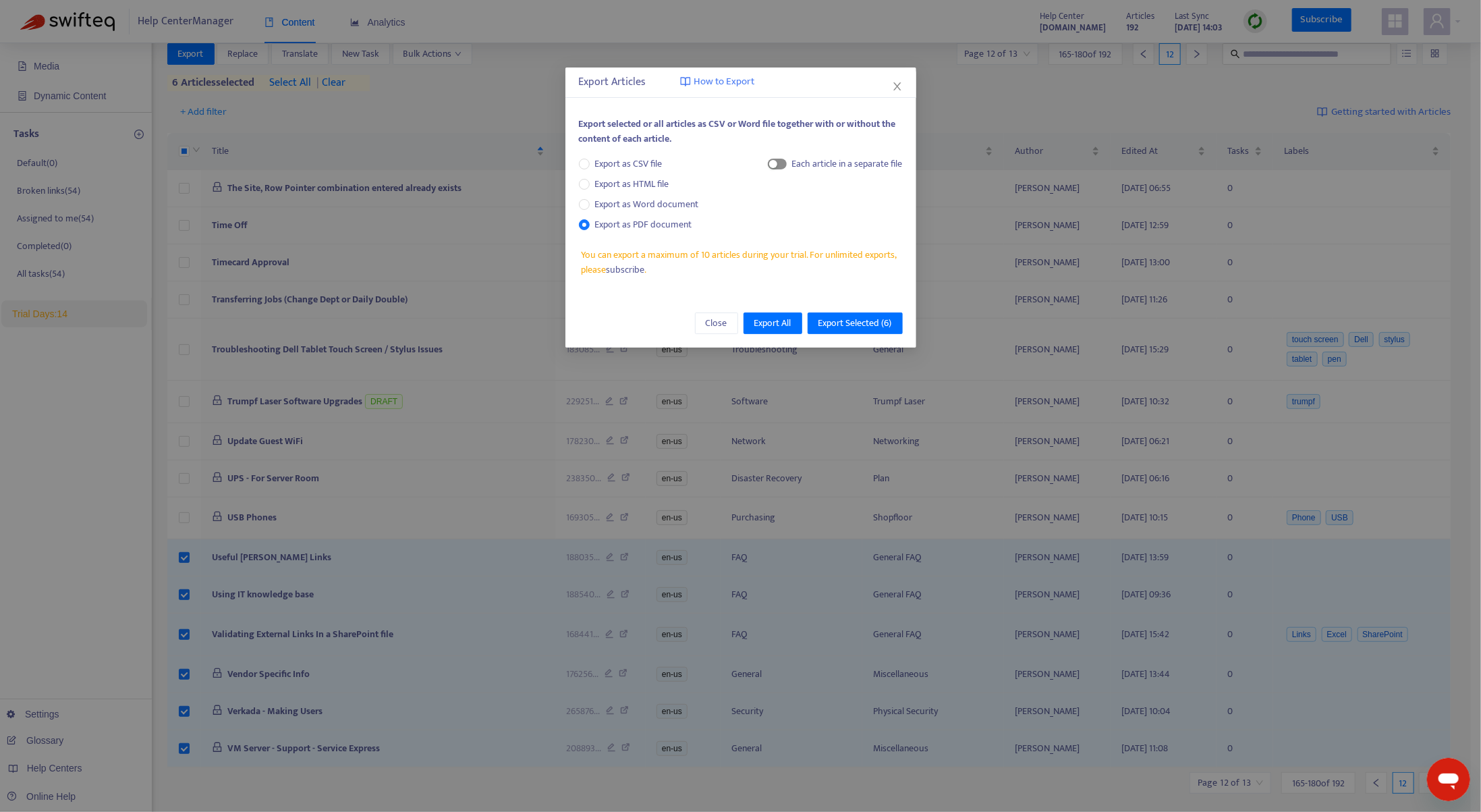
click at [781, 164] on span "button" at bounding box center [777, 164] width 19 height 11
click at [839, 321] on span "Export Selected ( 6 )" at bounding box center [856, 322] width 74 height 15
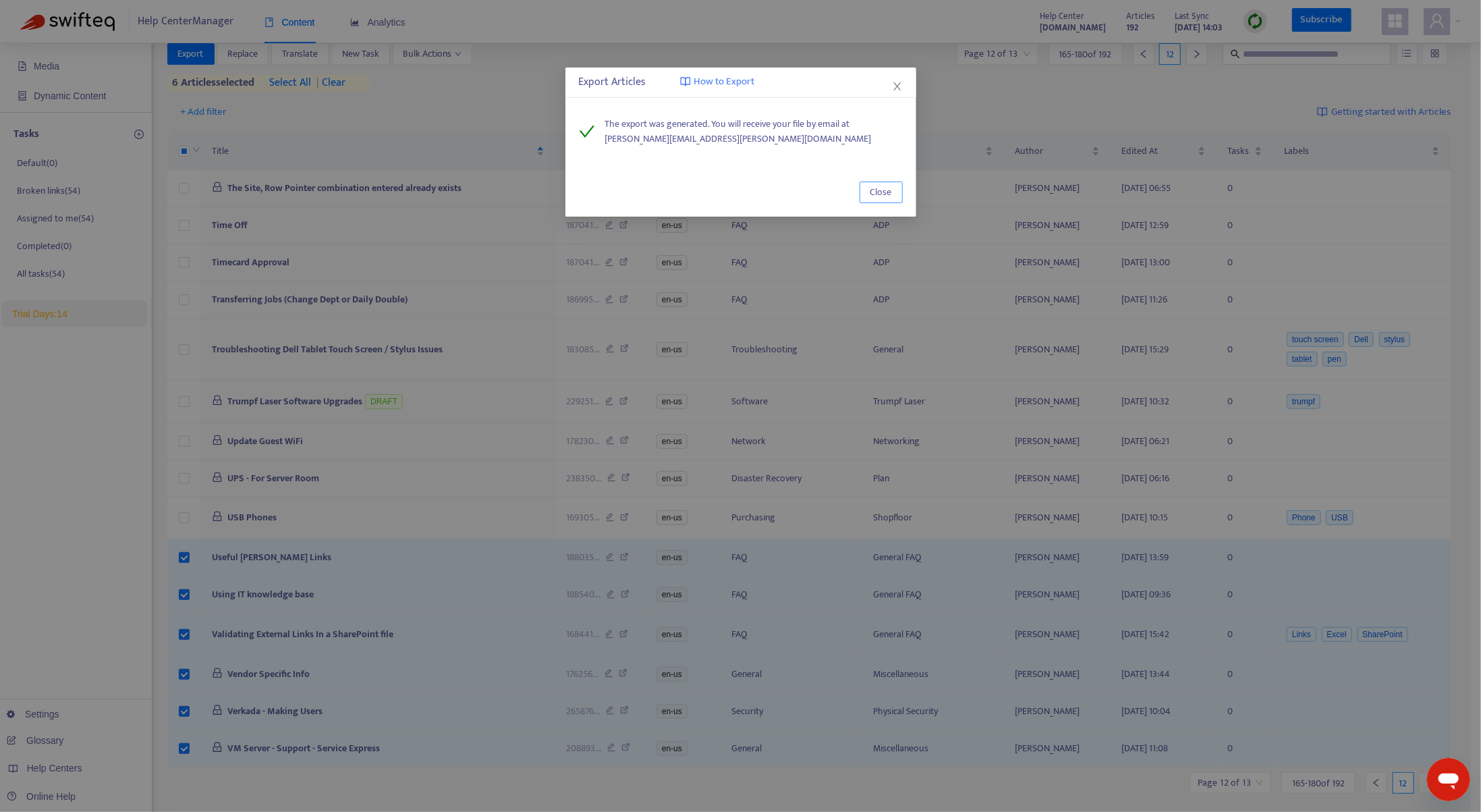
click at [892, 195] on button "Close" at bounding box center [881, 193] width 44 height 21
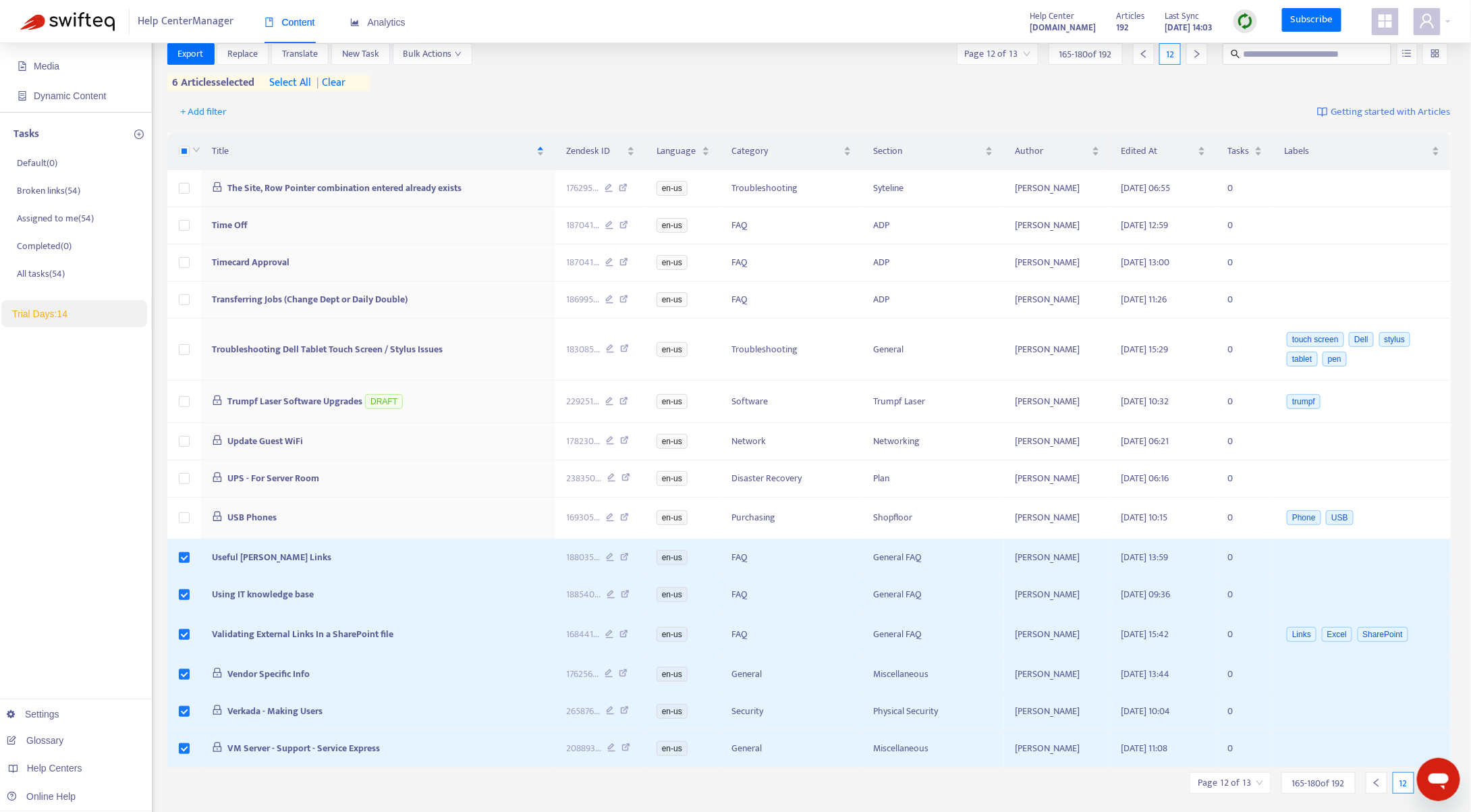
click at [576, 103] on div "+ Add filter Getting started with Articles" at bounding box center [809, 112] width 1284 height 32
click at [193, 52] on span "Export" at bounding box center [191, 53] width 25 height 15
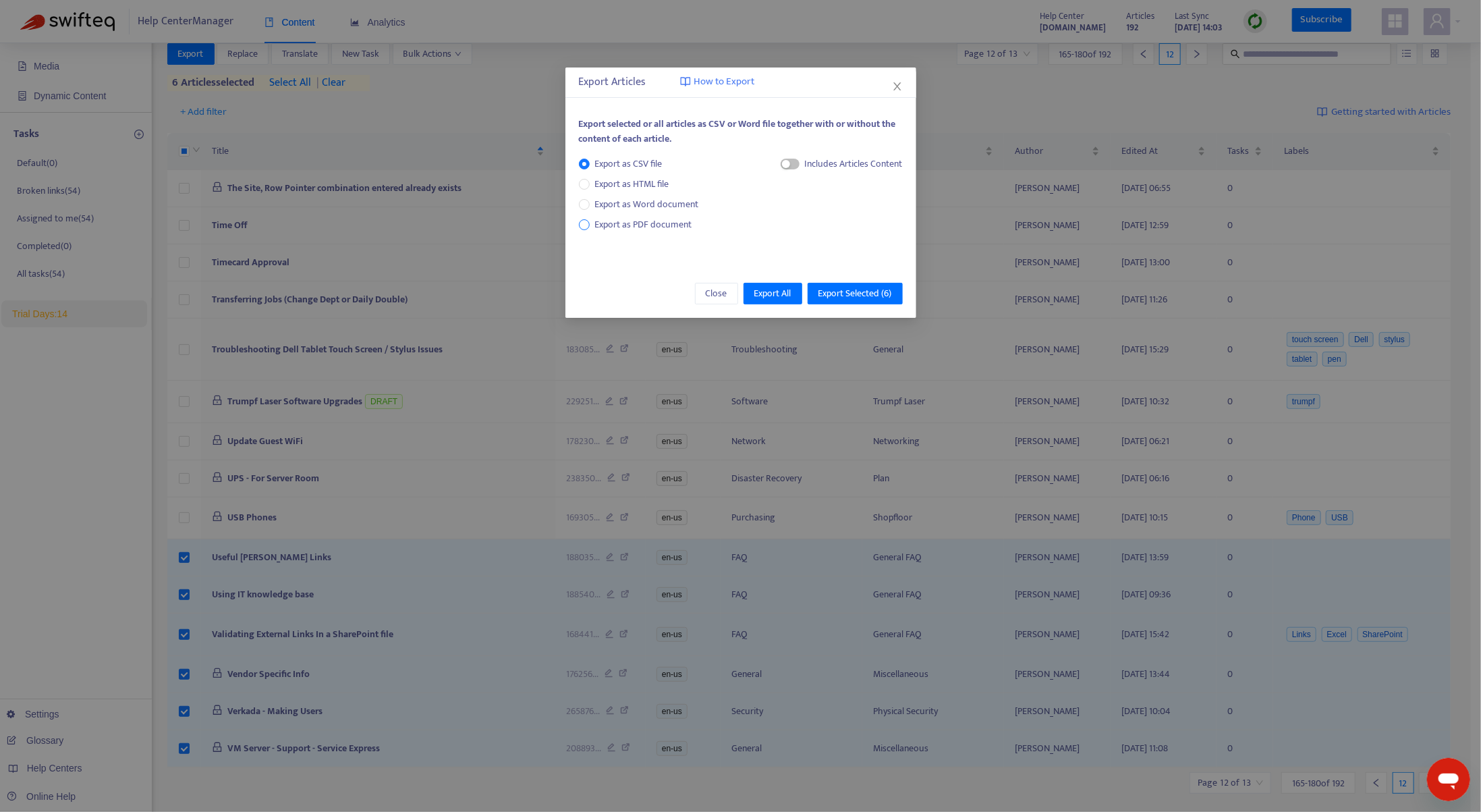
click at [610, 228] on span "Export as PDF document" at bounding box center [644, 225] width 97 height 15
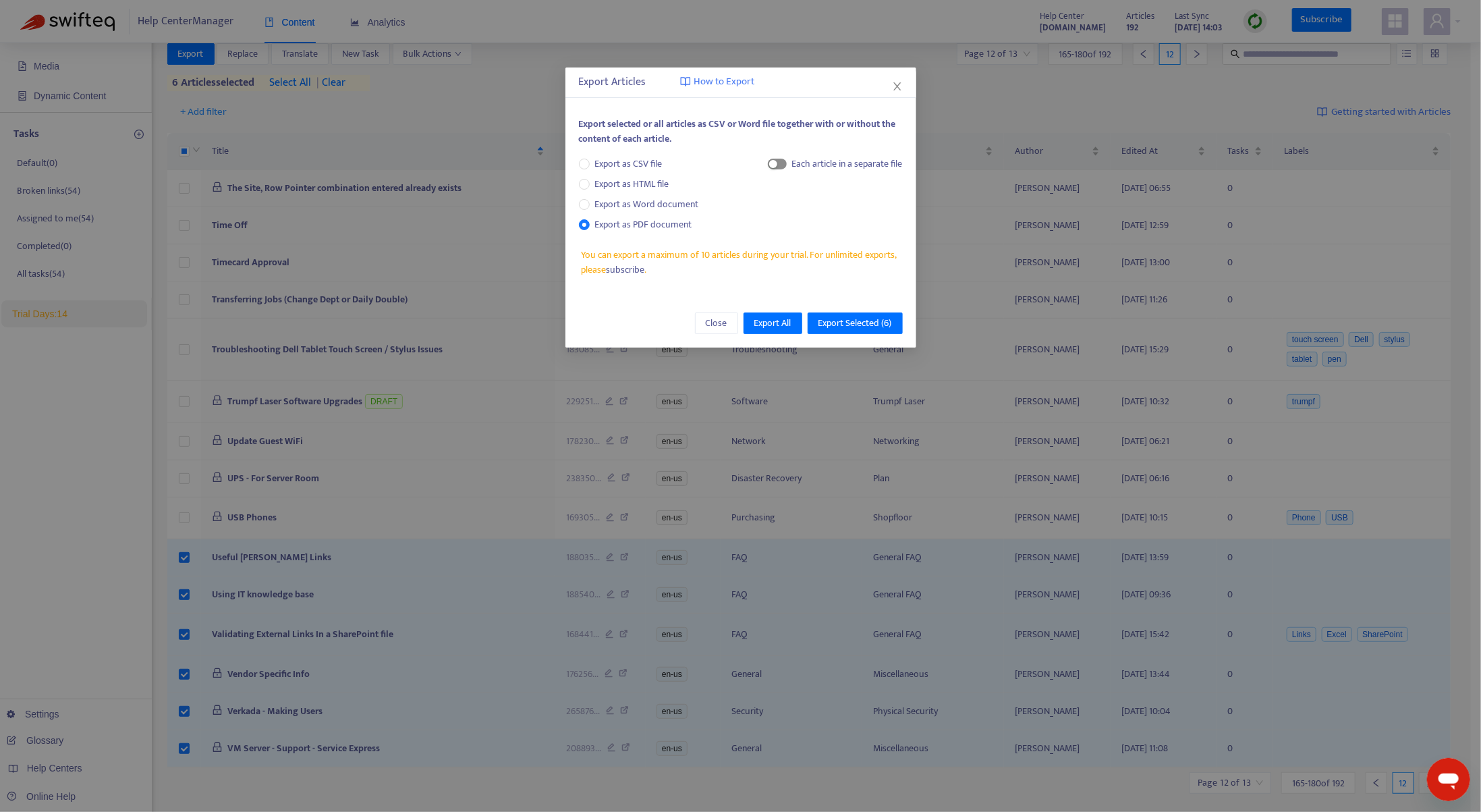
click at [777, 165] on button "button" at bounding box center [777, 164] width 19 height 11
click at [861, 318] on span "Export Selected ( 6 )" at bounding box center [856, 322] width 74 height 15
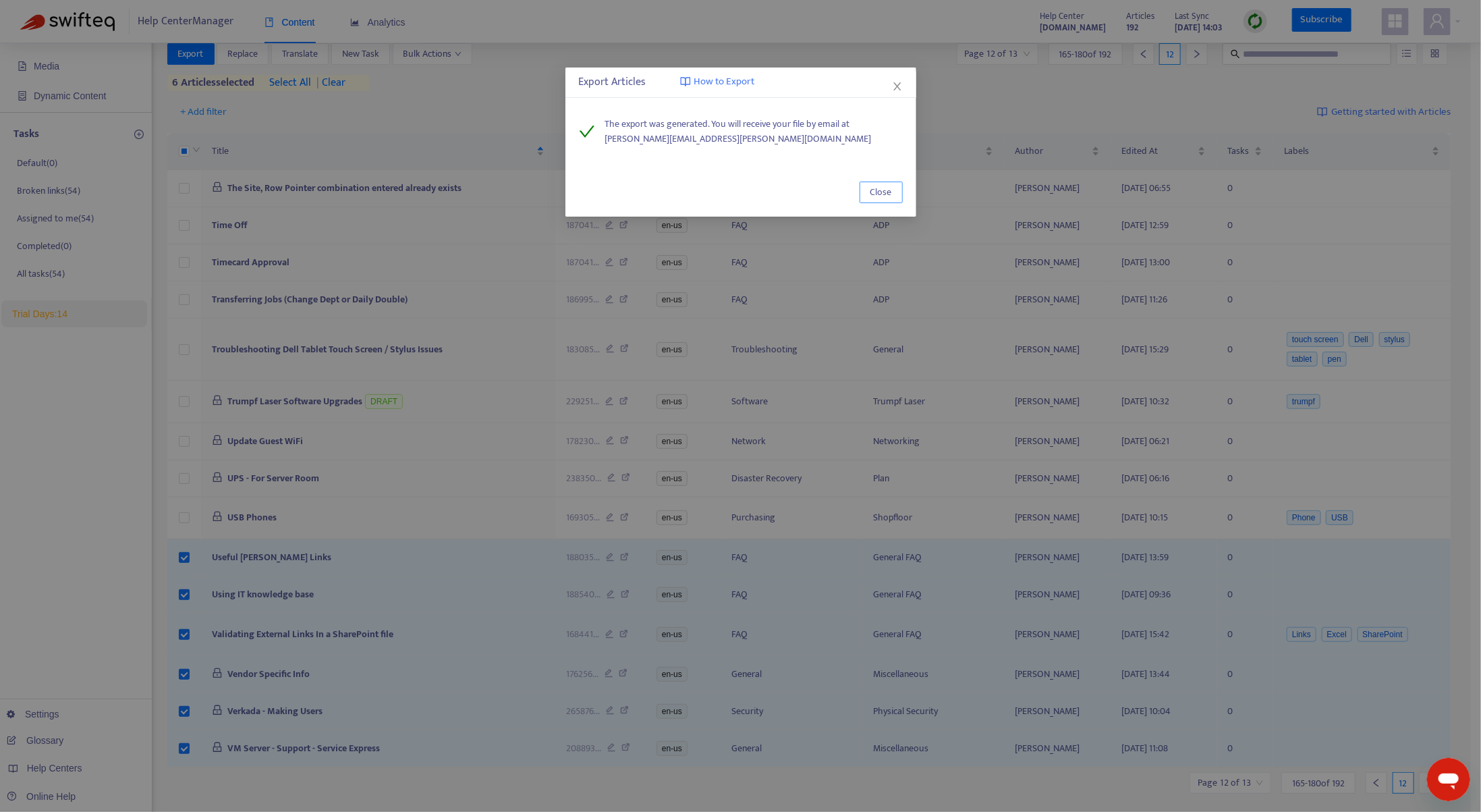
click at [879, 193] on span "Close" at bounding box center [881, 192] width 21 height 15
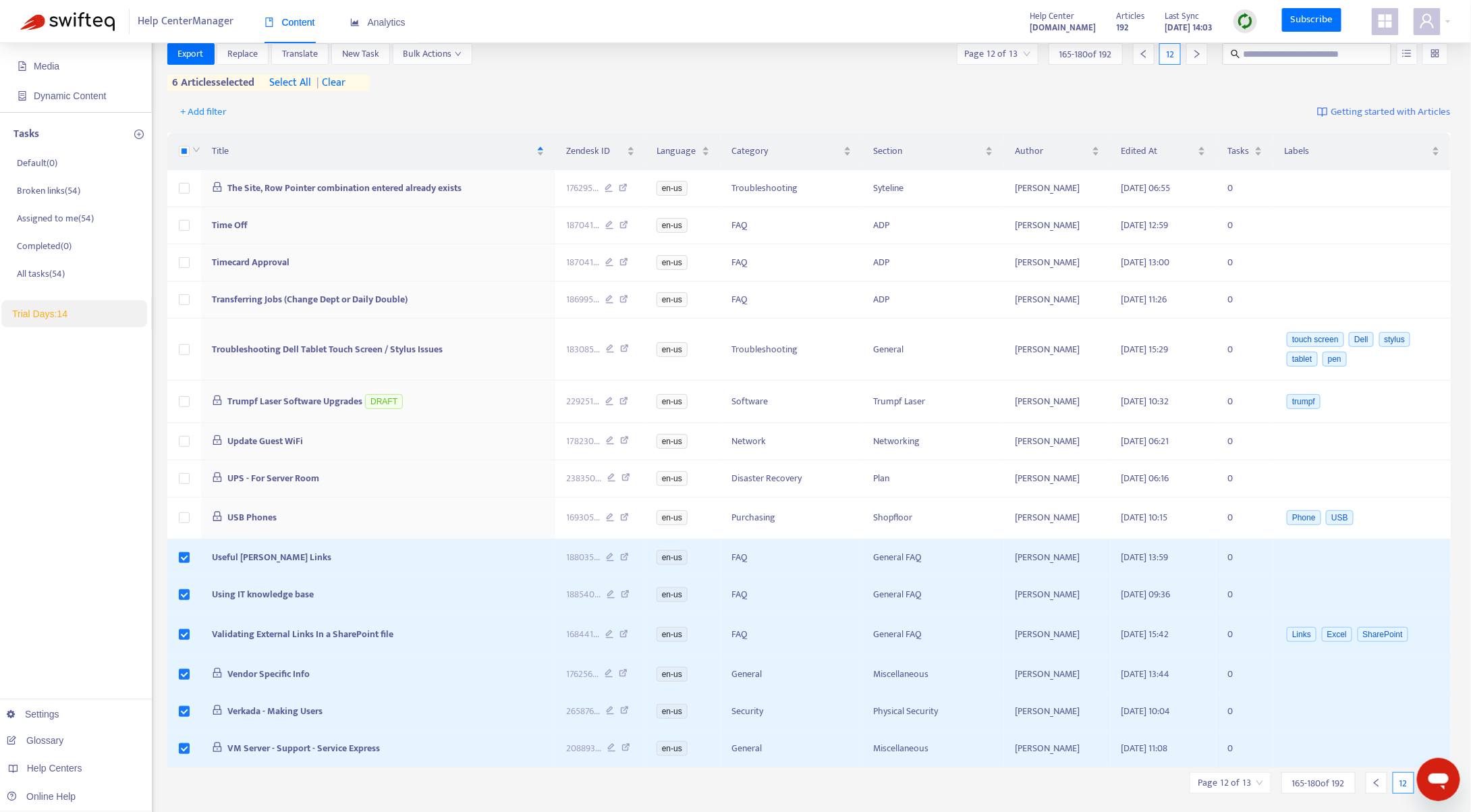
click at [1380, 778] on icon "left" at bounding box center [1376, 783] width 10 height 10
